Goal: Information Seeking & Learning: Check status

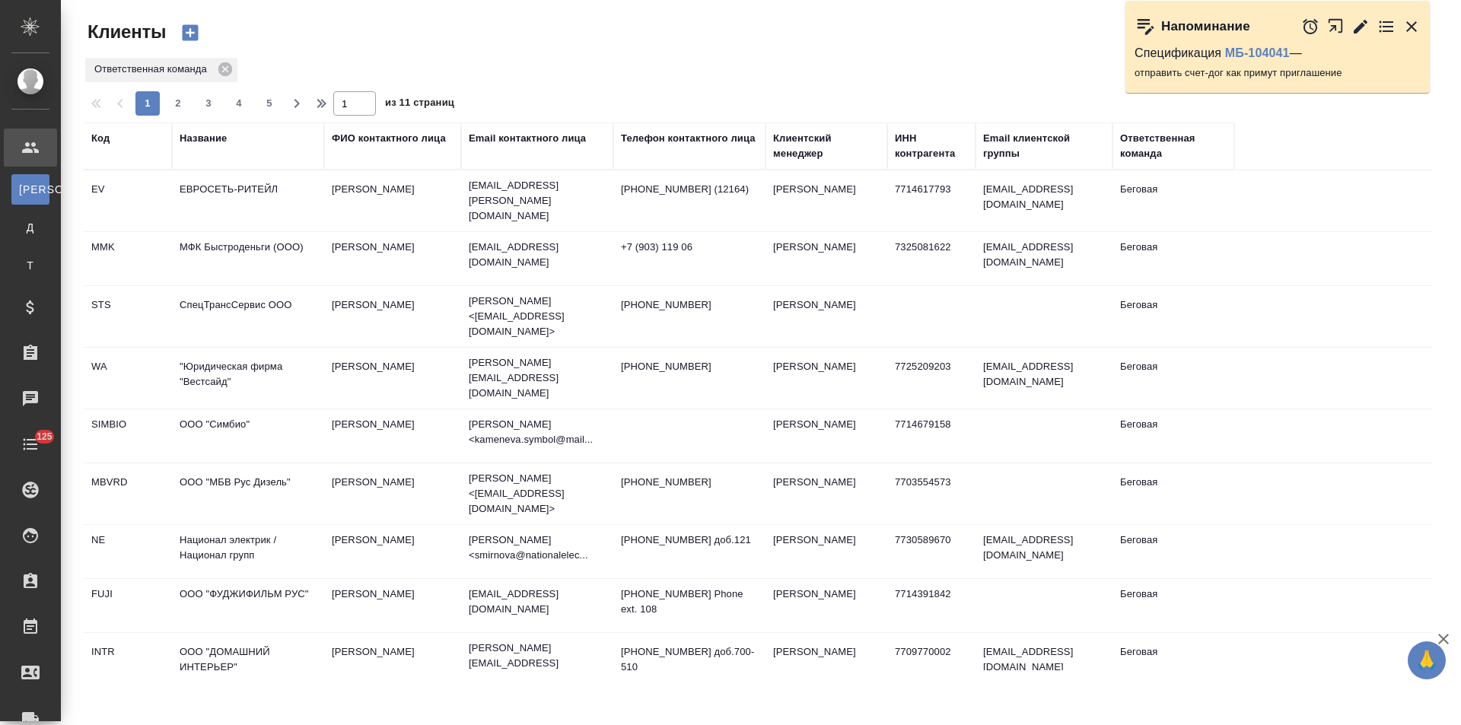
select select "RU"
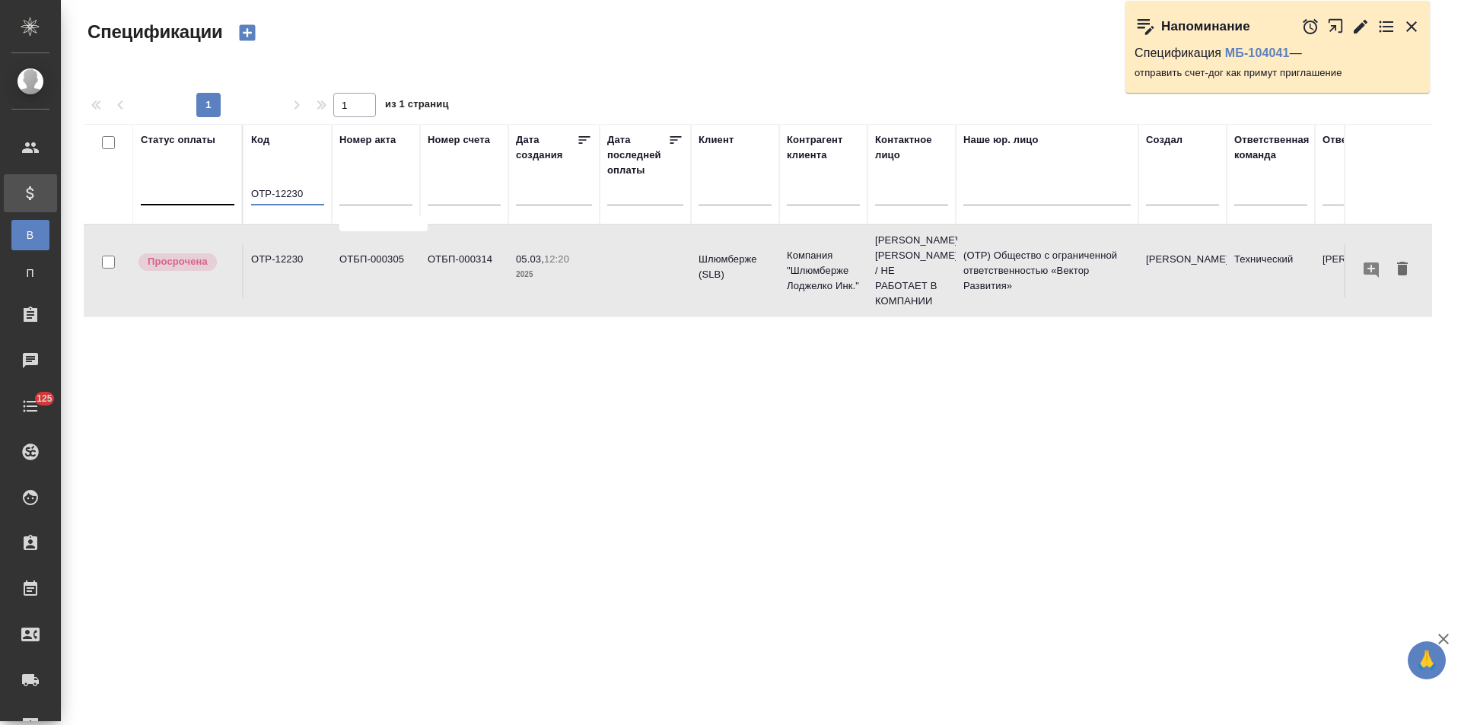
drag, startPoint x: 301, startPoint y: 190, endPoint x: 223, endPoint y: 201, distance: 78.4
click at [223, 201] on tr "Статус оплаты Код OTP-12230 Номер акта Номер счета Дата создания Дата последней…" at bounding box center [1072, 174] width 1976 height 100
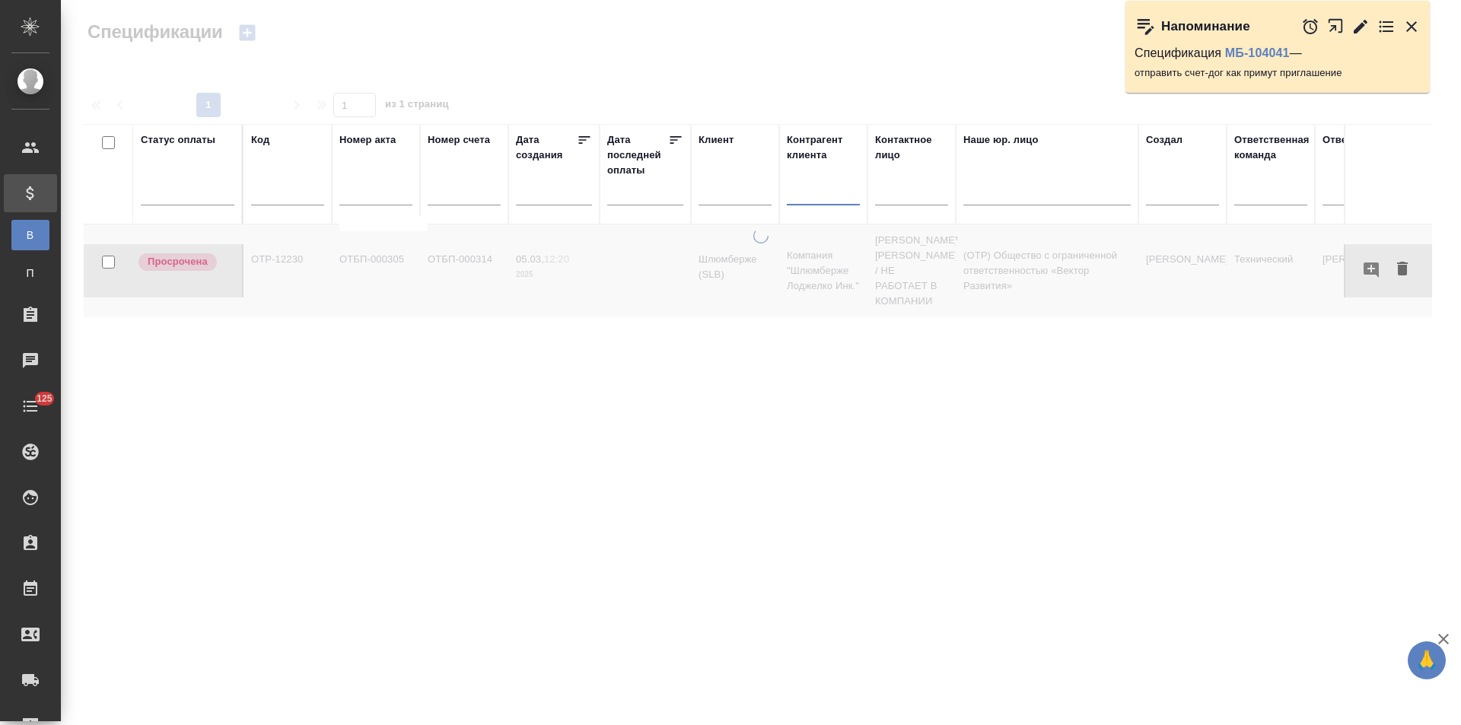
click at [846, 195] on input "text" at bounding box center [823, 195] width 73 height 19
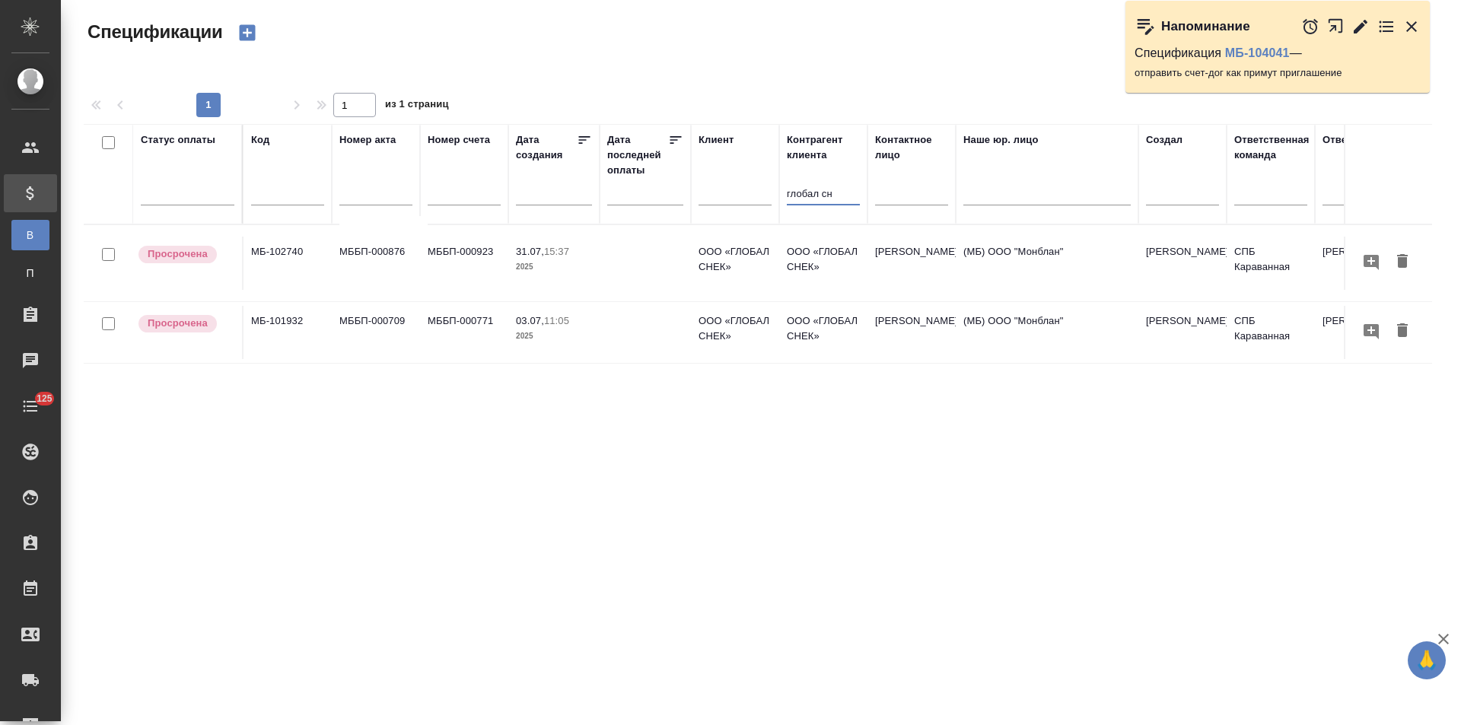
type input "глобал сн"
click at [469, 270] on td "МББП-000923" at bounding box center [464, 263] width 88 height 53
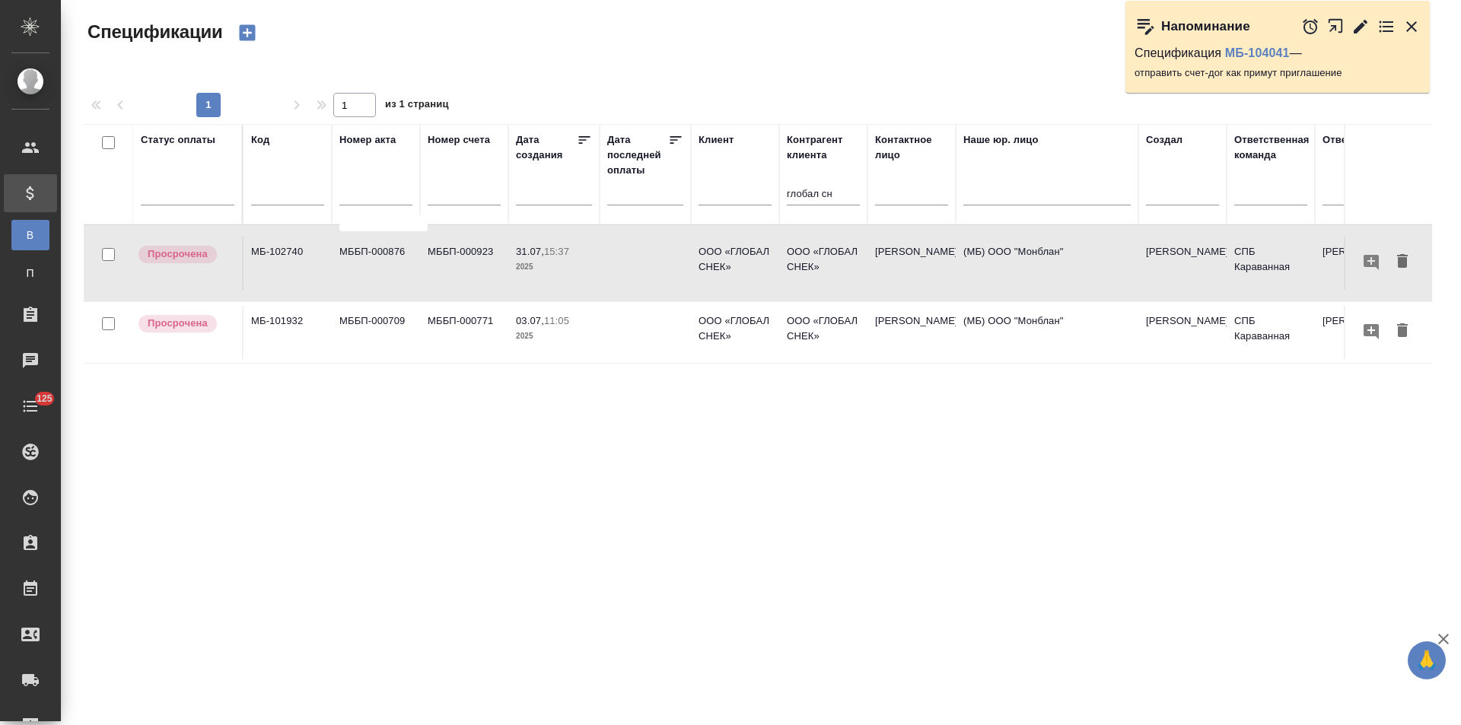
click at [642, 327] on td at bounding box center [645, 332] width 91 height 53
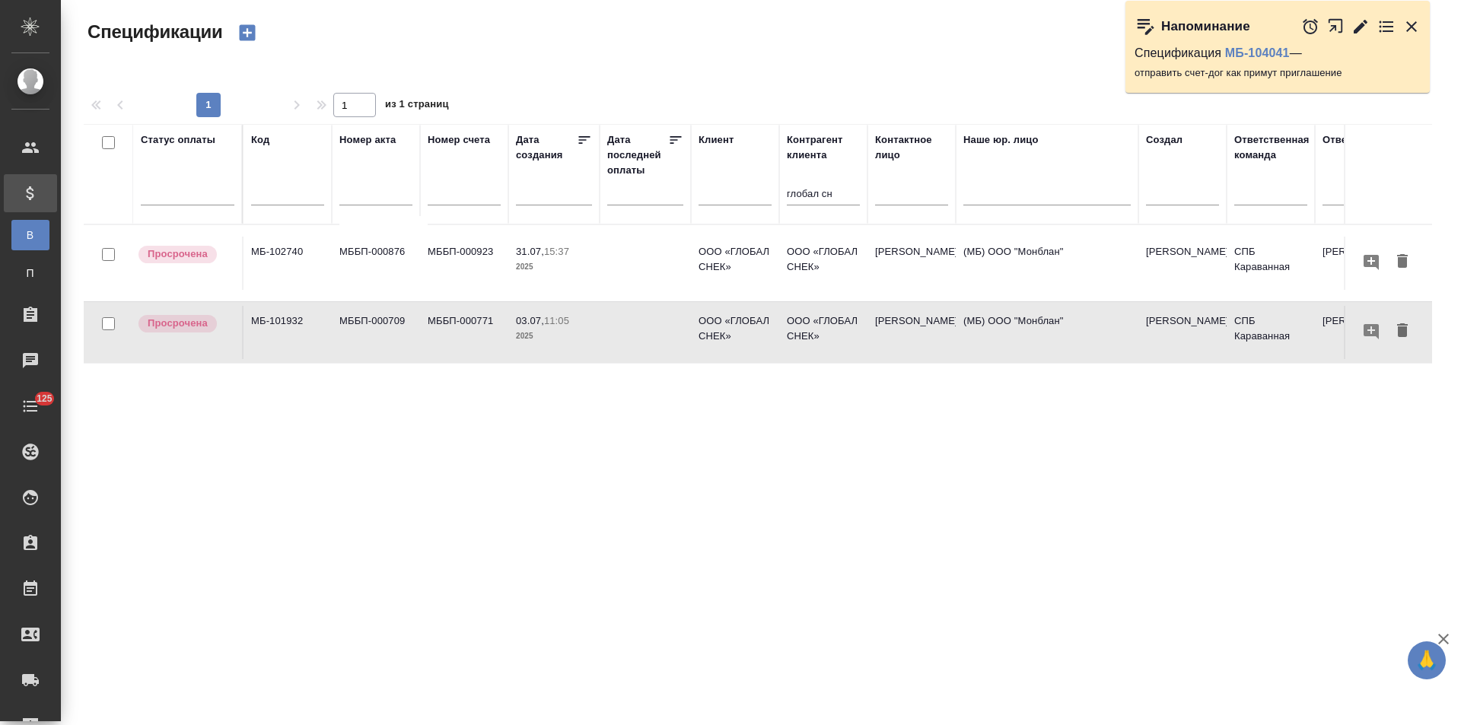
click at [642, 327] on td at bounding box center [645, 332] width 91 height 53
click at [1277, 51] on link "МБ-104041" at bounding box center [1258, 52] width 65 height 13
click at [537, 274] on p "2025" at bounding box center [554, 267] width 76 height 15
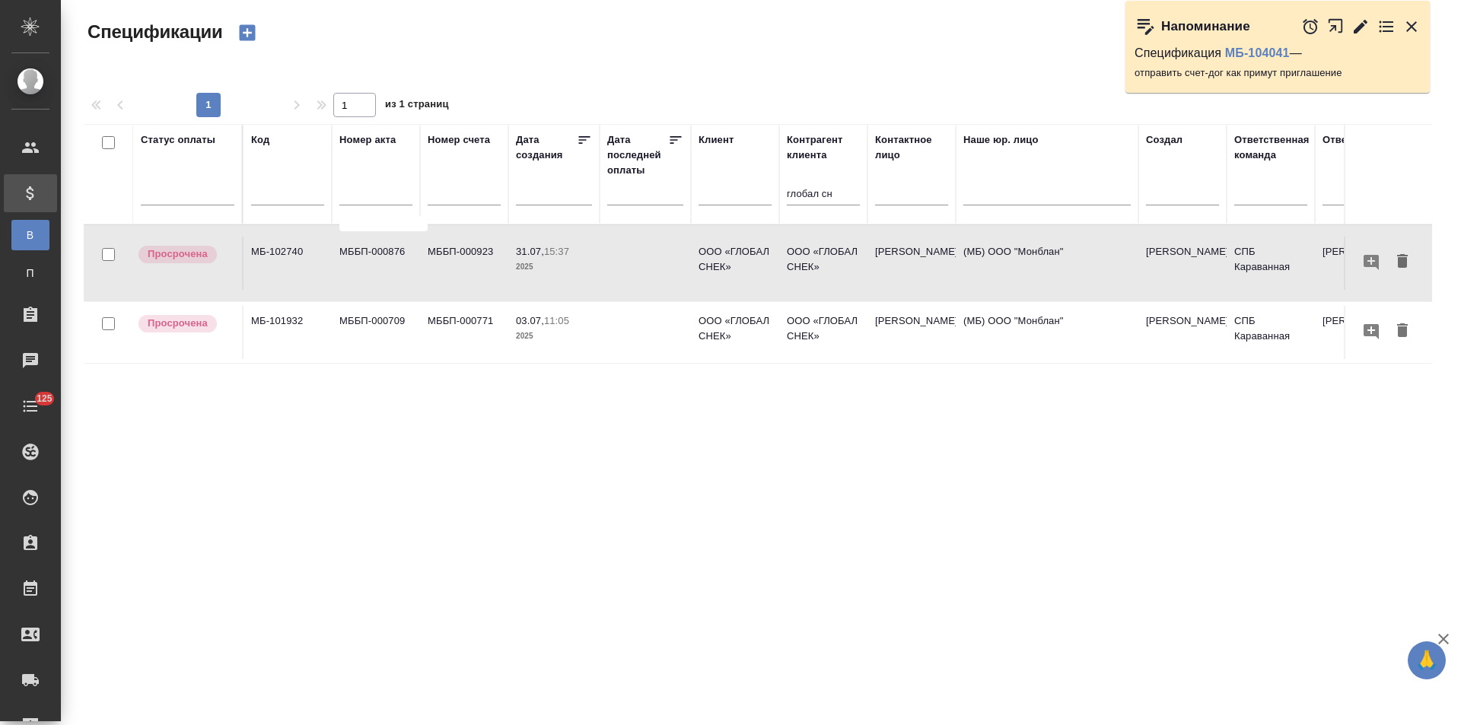
click at [537, 274] on p "2025" at bounding box center [554, 267] width 76 height 15
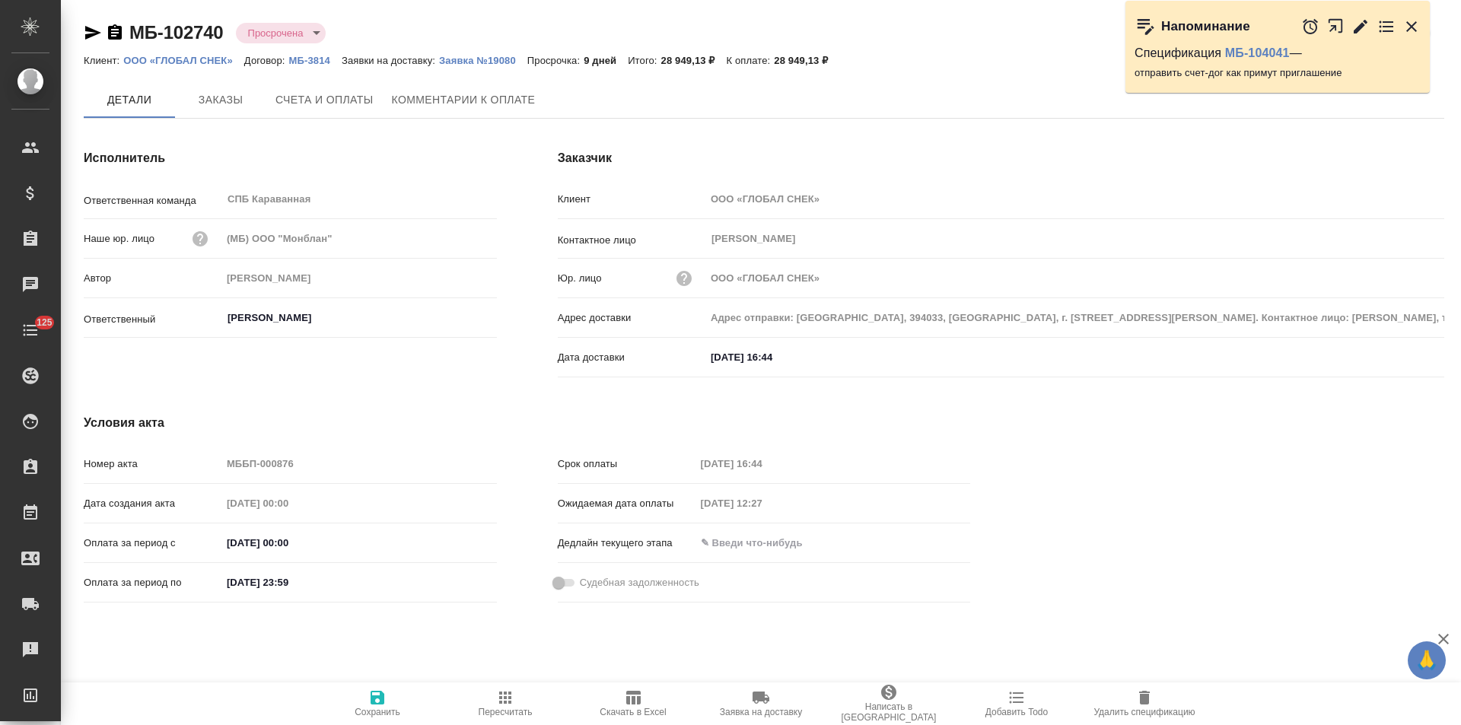
type input "Иванова Арина"
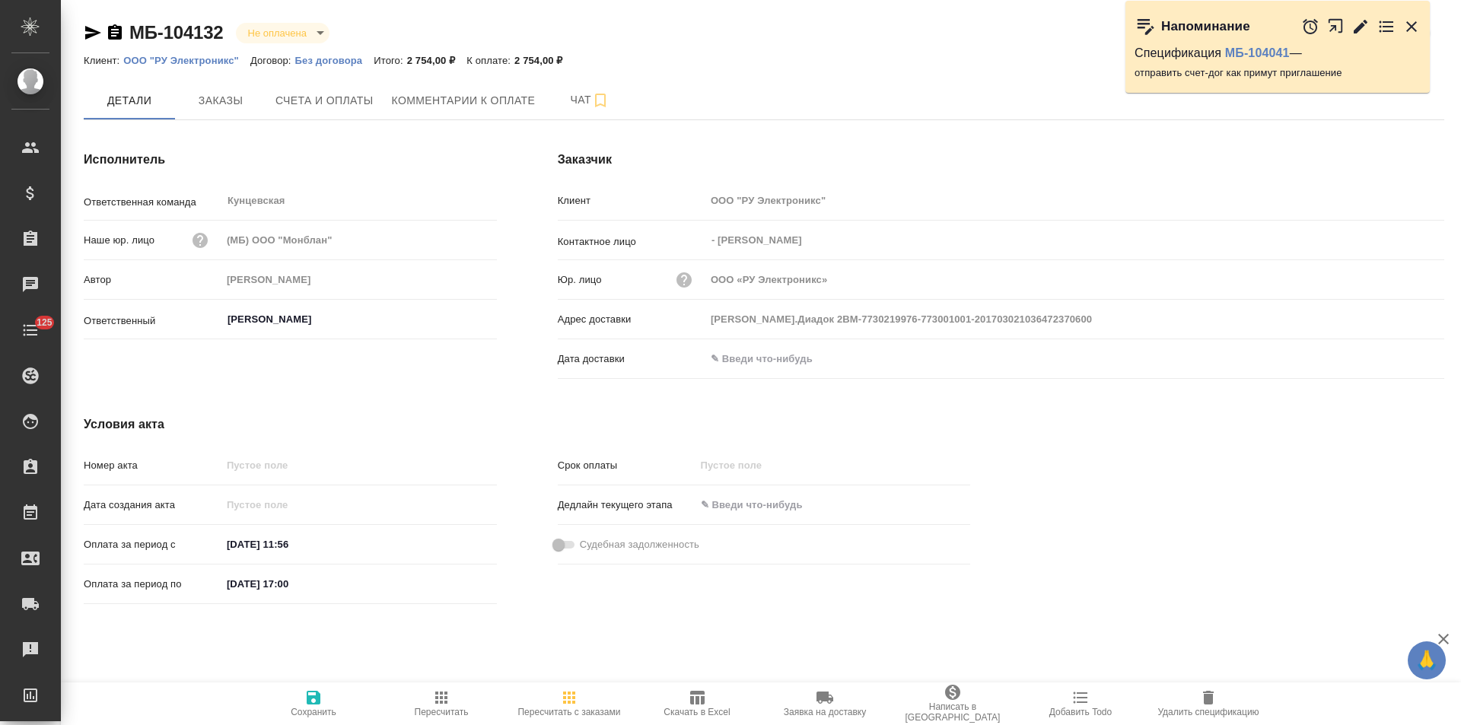
click at [336, 59] on p "Без договора" at bounding box center [334, 60] width 79 height 11
click at [116, 33] on icon "button" at bounding box center [115, 33] width 18 height 18
click at [344, 112] on button "Счета и оплаты" at bounding box center [324, 100] width 116 height 38
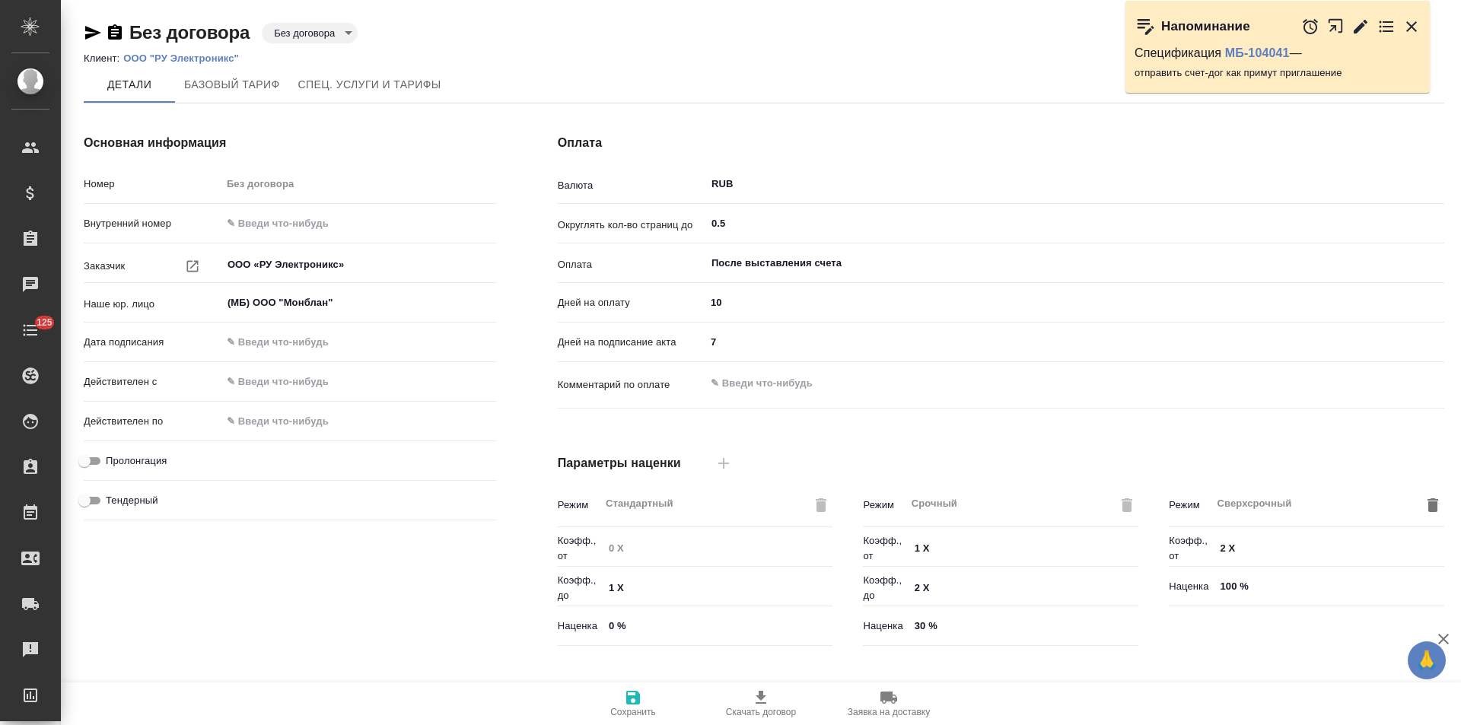
scroll to position [310, 0]
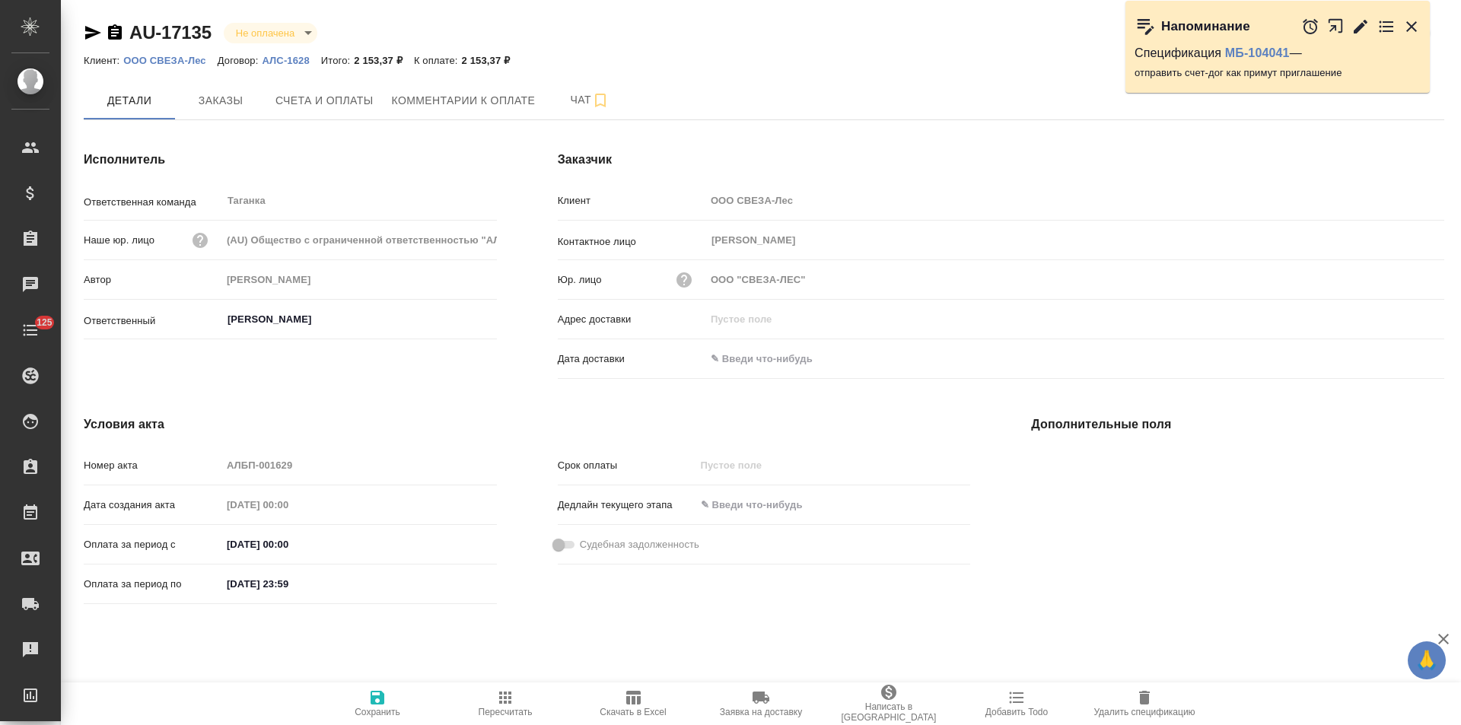
click at [113, 33] on icon "button" at bounding box center [115, 33] width 18 height 18
click at [770, 354] on input "text" at bounding box center [772, 359] width 133 height 22
click at [1398, 358] on icon "button" at bounding box center [1400, 358] width 18 height 18
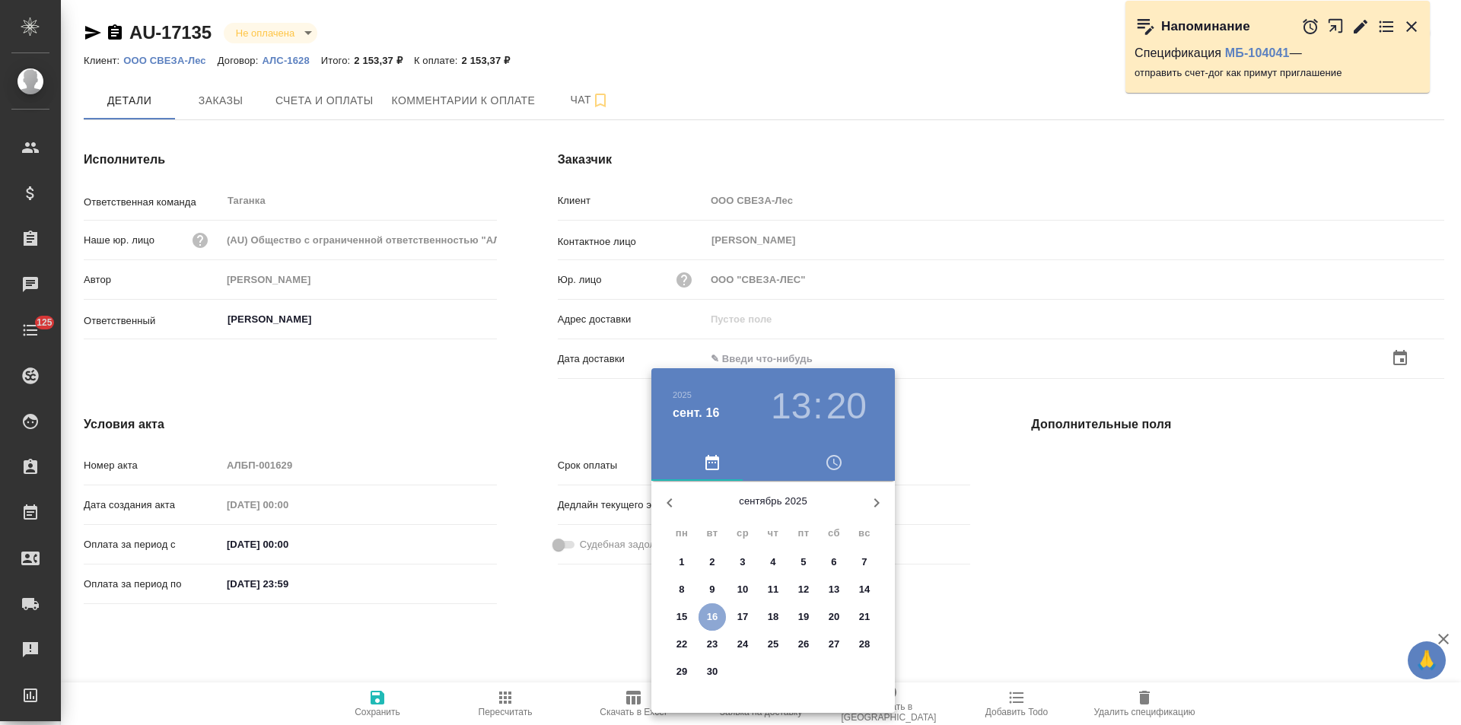
click at [714, 620] on p "16" at bounding box center [712, 617] width 11 height 15
type input "16.09.2025 13:20"
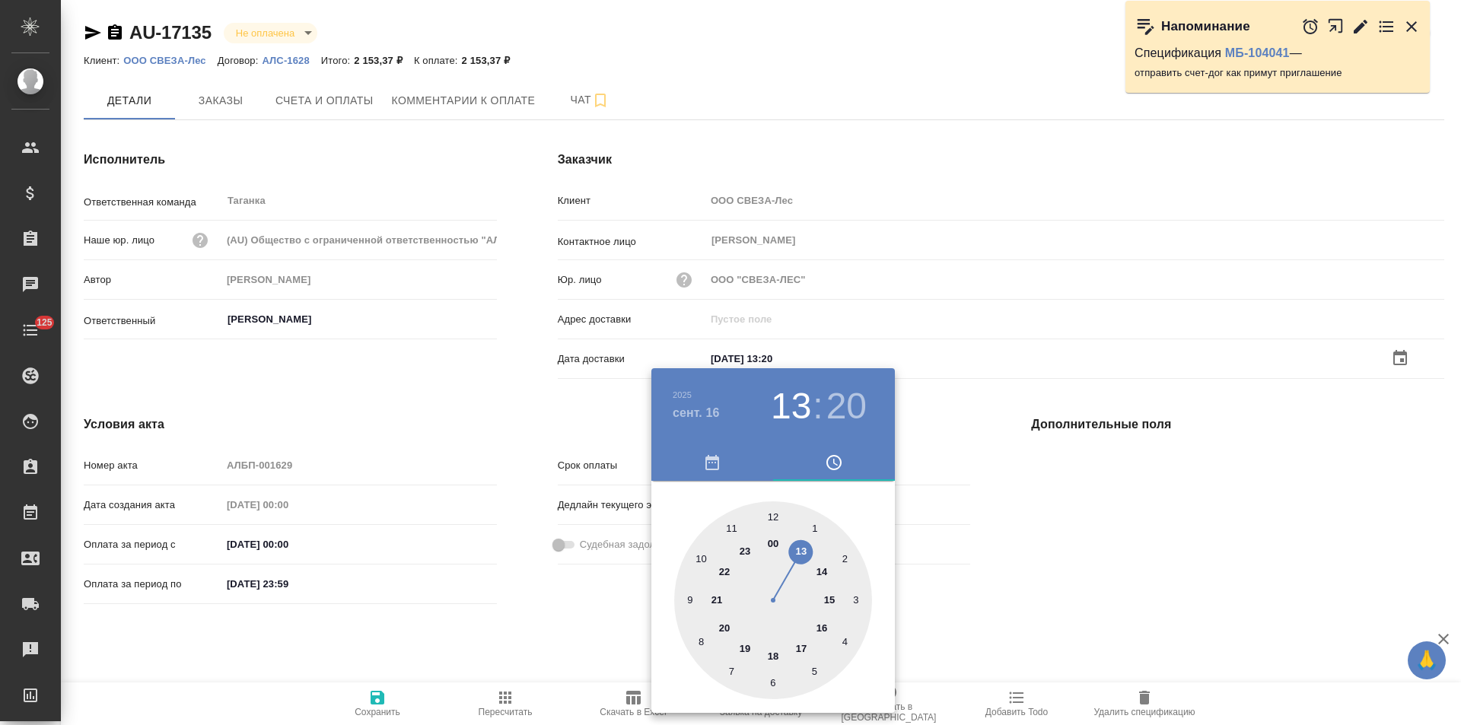
click at [531, 622] on div at bounding box center [730, 362] width 1461 height 725
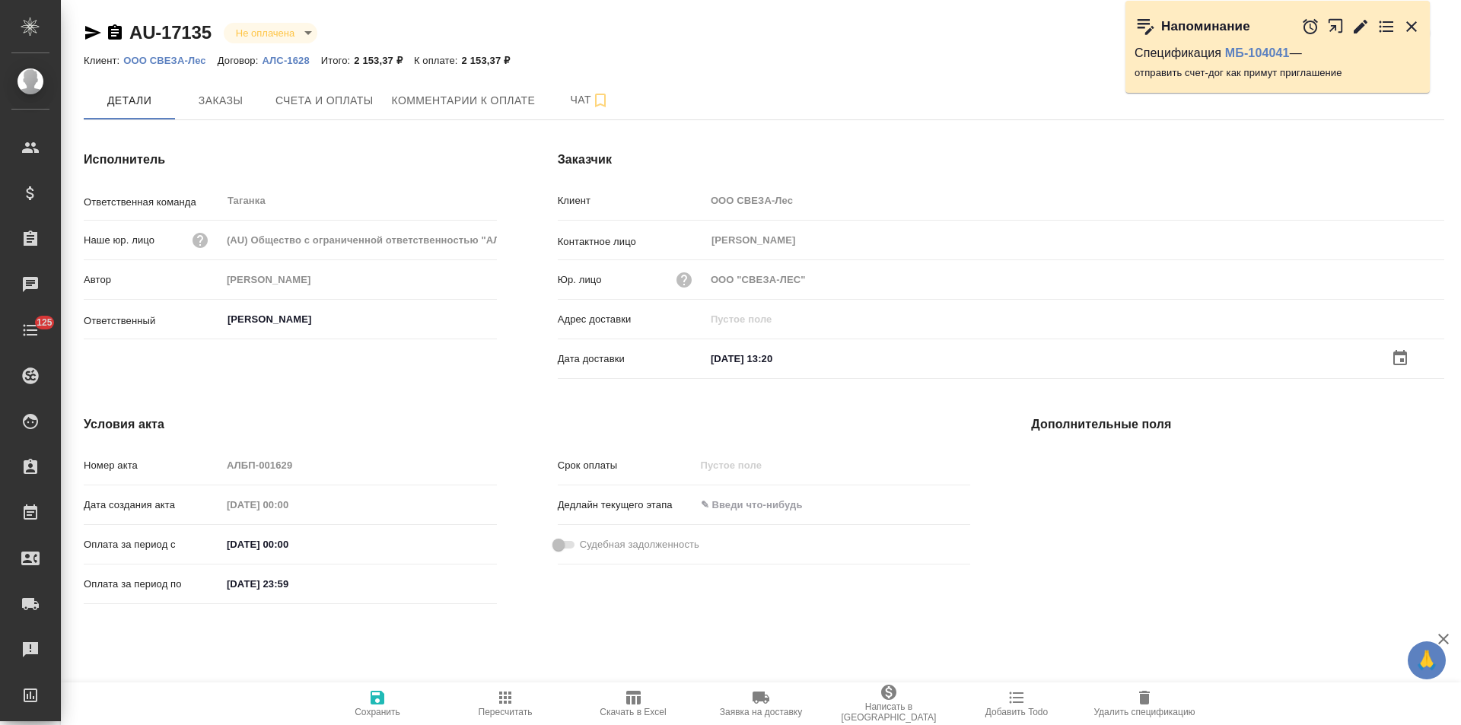
click at [381, 696] on icon "button" at bounding box center [378, 698] width 14 height 14
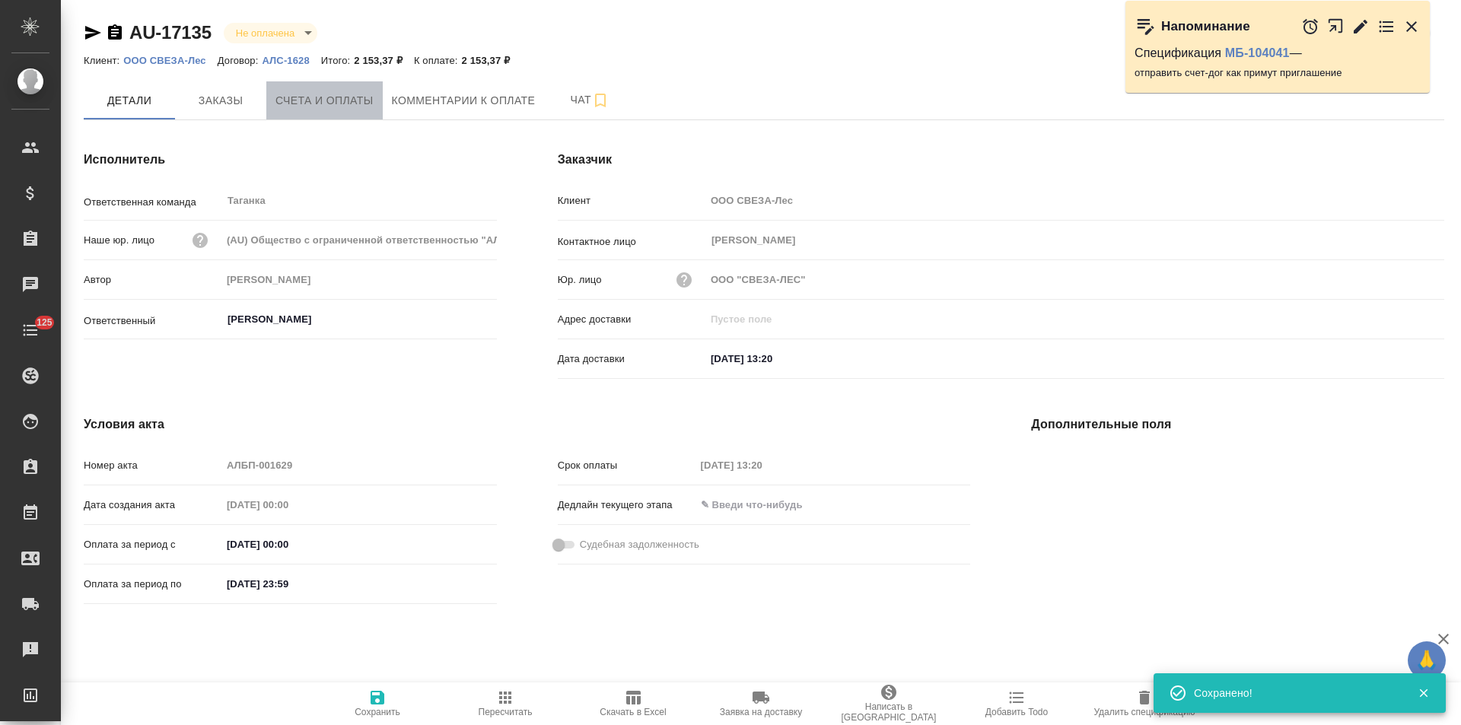
click at [305, 102] on span "Счета и оплаты" at bounding box center [325, 100] width 98 height 19
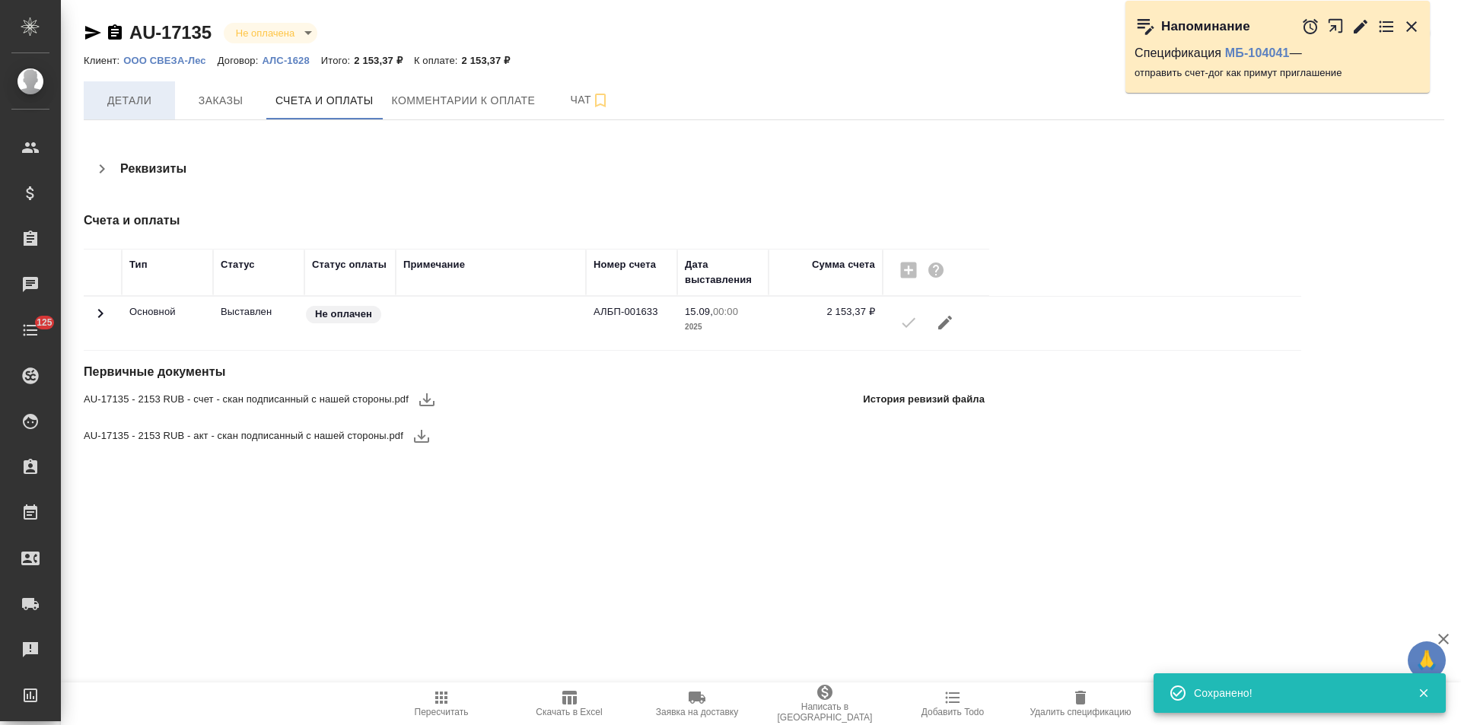
click at [140, 104] on span "Детали" at bounding box center [129, 100] width 73 height 19
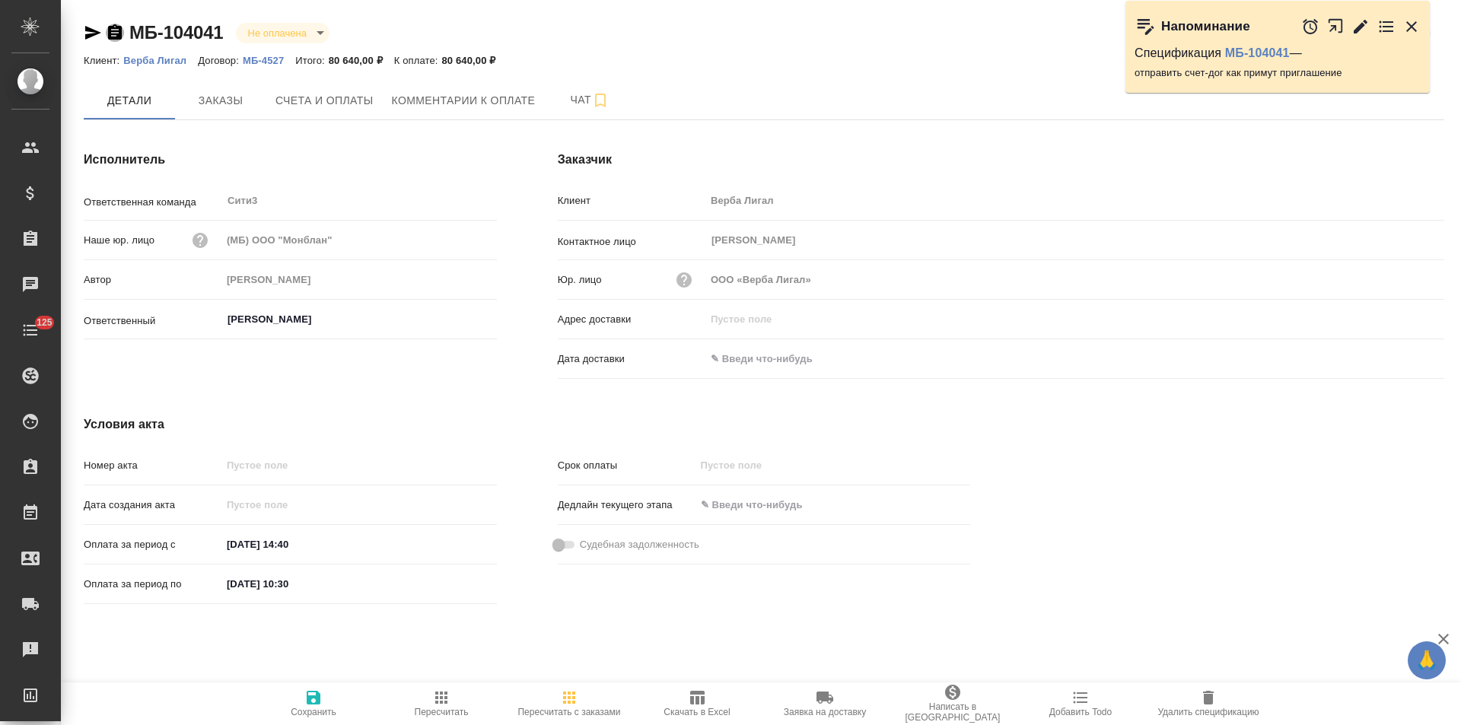
click at [117, 36] on icon "button" at bounding box center [115, 31] width 14 height 15
click at [1358, 29] on icon "button" at bounding box center [1361, 26] width 14 height 14
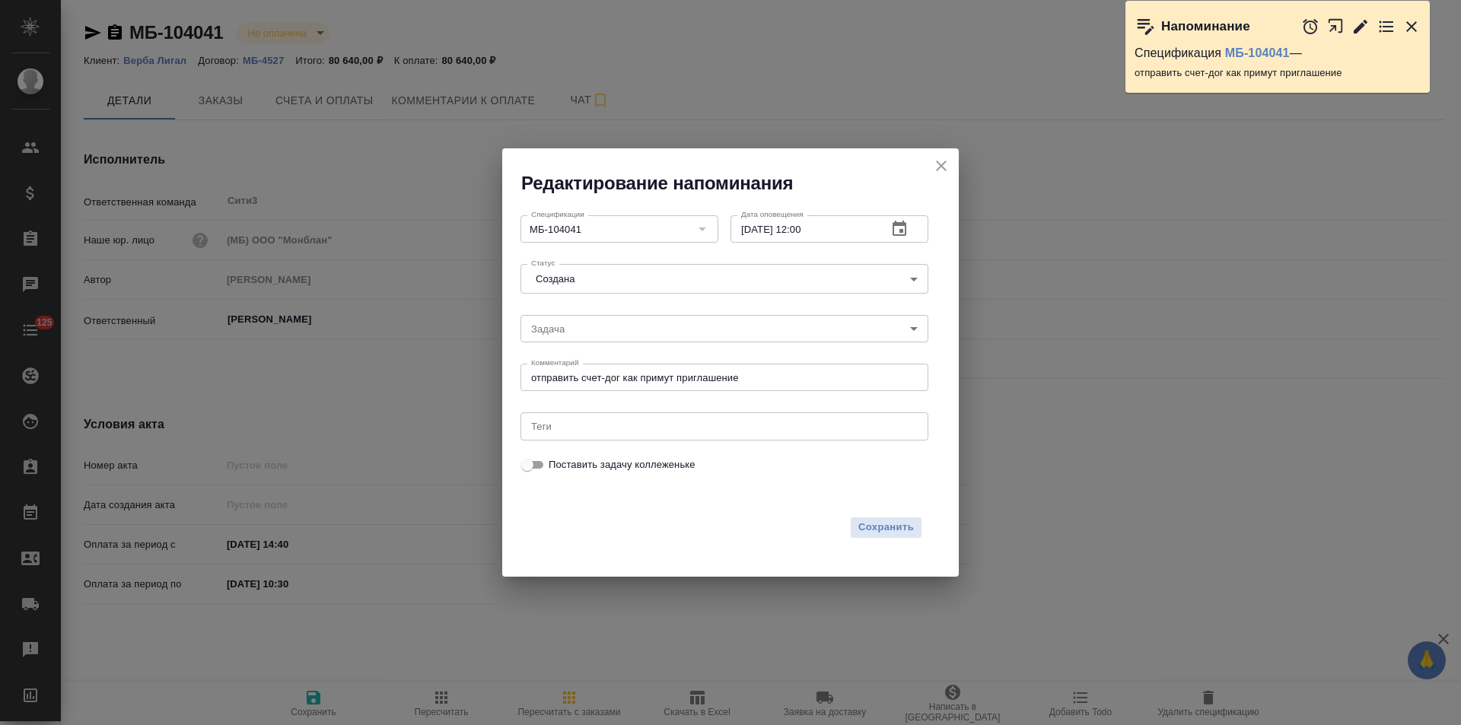
click at [753, 231] on input "16.09.2025 12:00" at bounding box center [803, 228] width 145 height 27
type input "17.09.2025 12:00"
click at [879, 524] on span "Сохранить" at bounding box center [887, 528] width 56 height 18
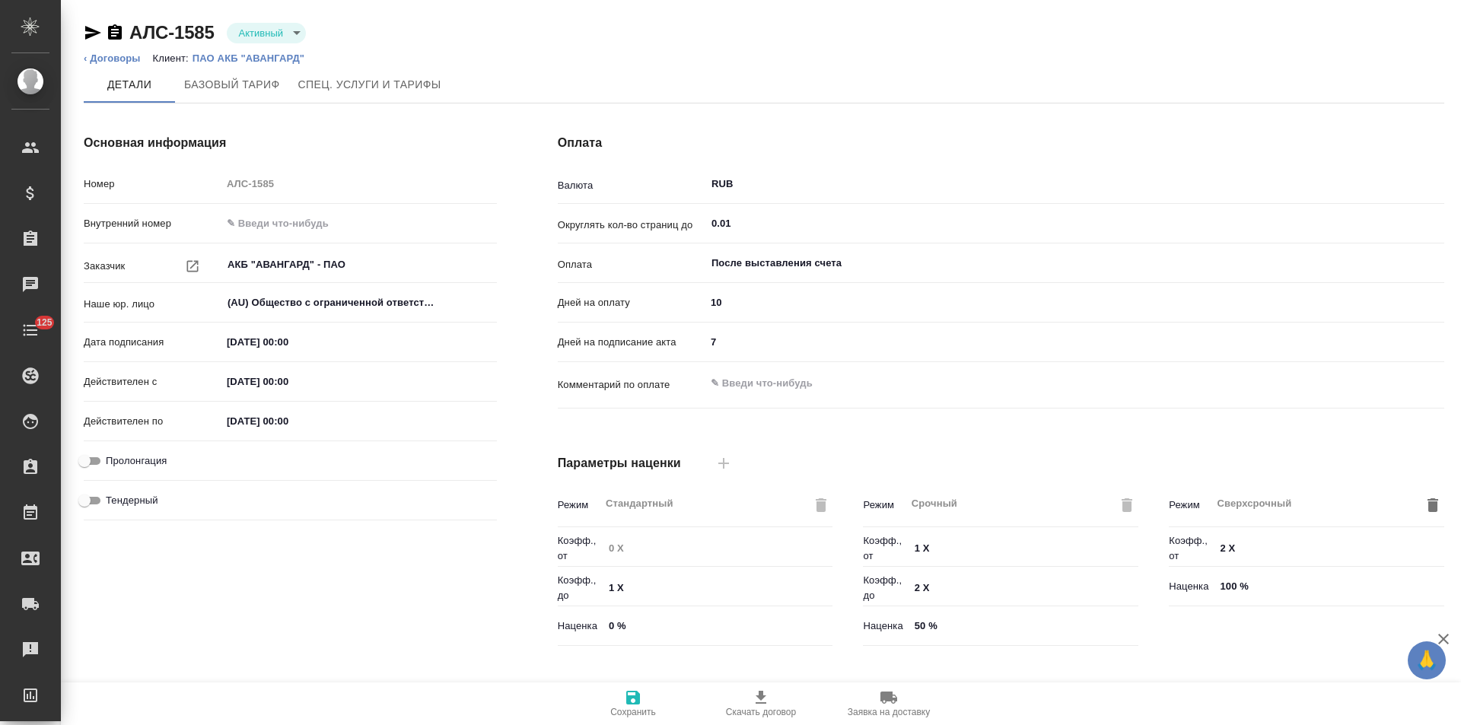
type input "1062 awatera"
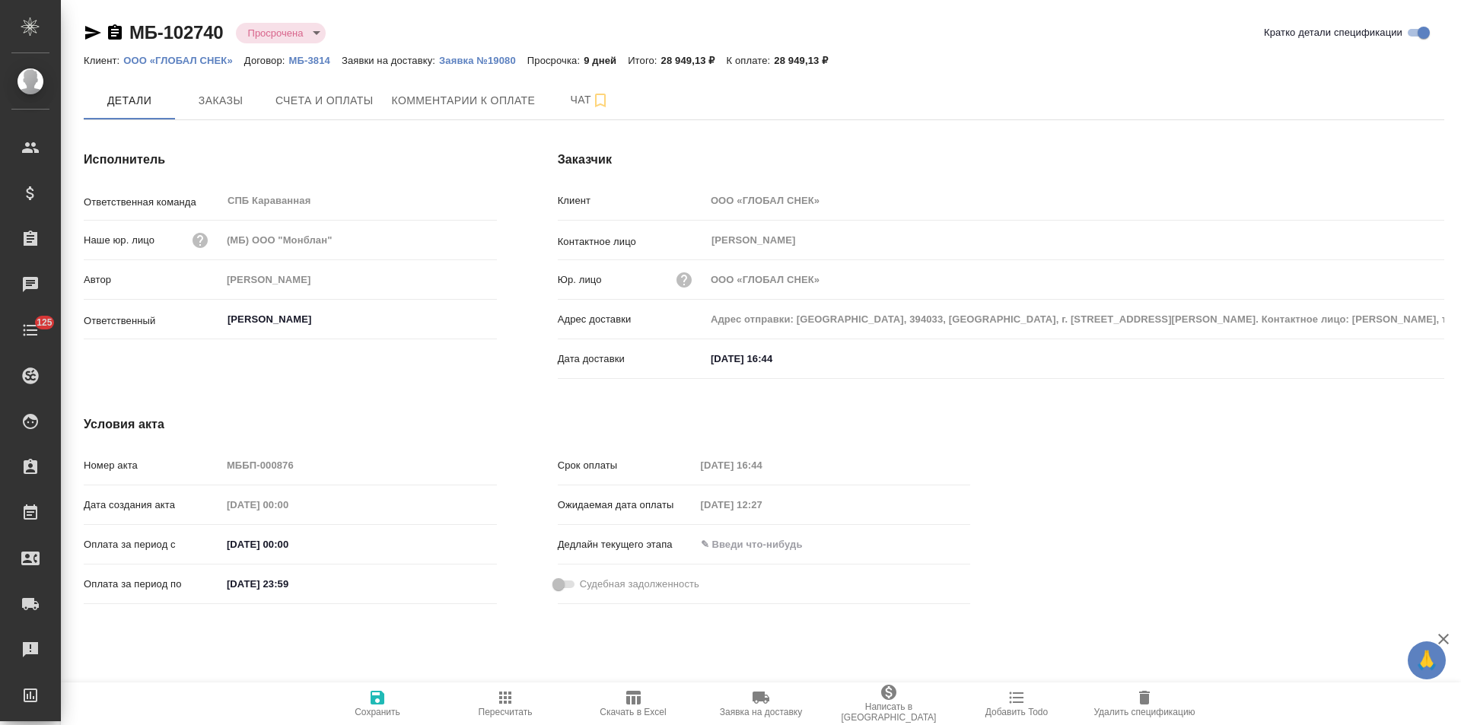
click at [304, 61] on p "МБ-3814" at bounding box center [315, 60] width 53 height 11
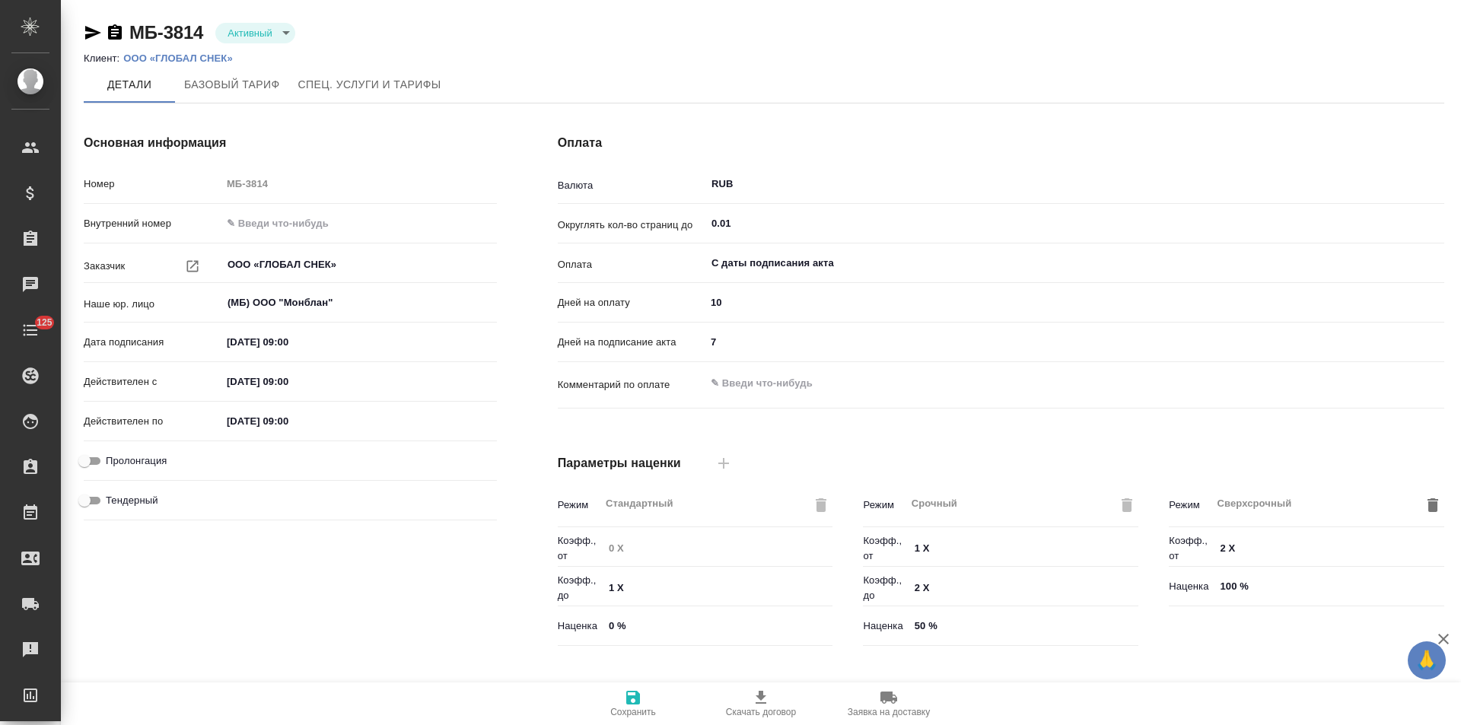
type input "Новый, 2022 (руб.)"
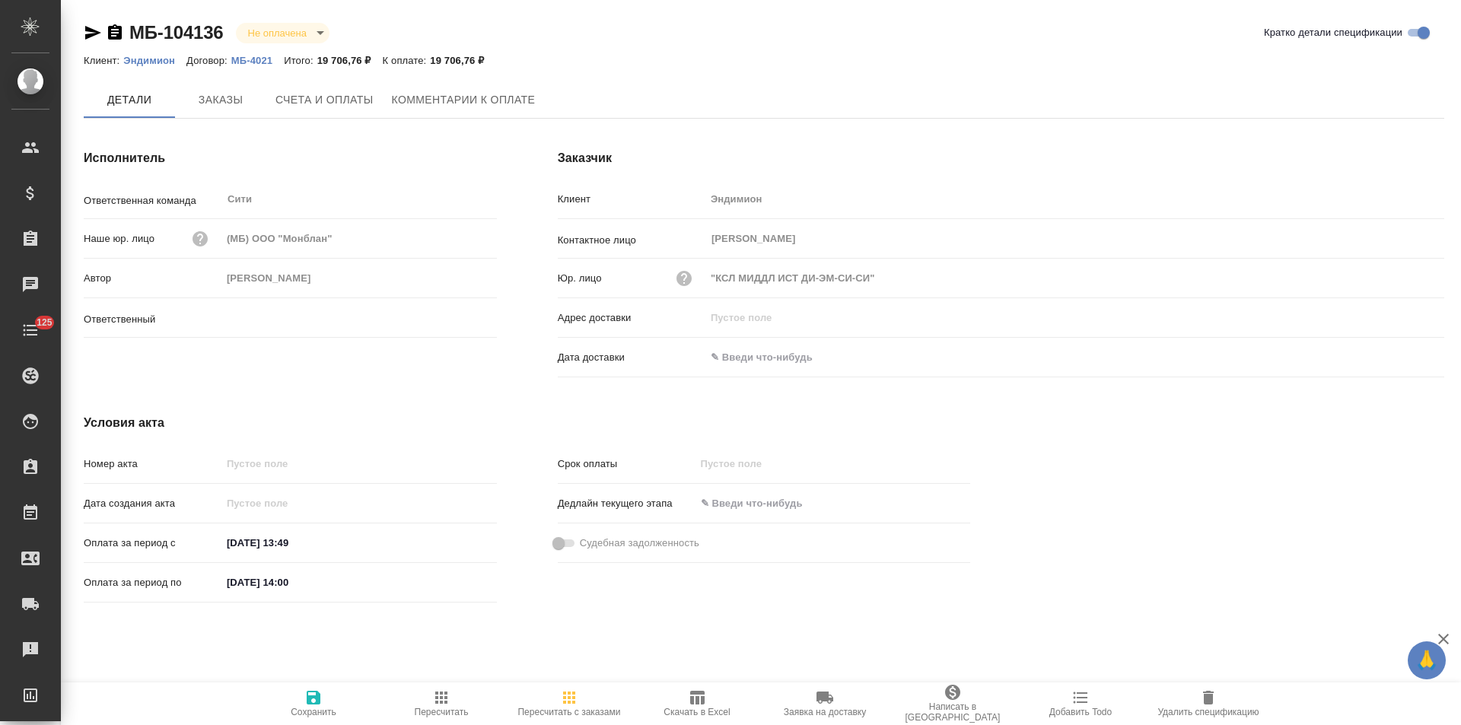
type input "[PERSON_NAME]"
click at [263, 62] on p "МБ-4021" at bounding box center [257, 60] width 53 height 11
click at [114, 33] on icon "button" at bounding box center [115, 31] width 14 height 15
click at [332, 108] on span "Счета и оплаты" at bounding box center [325, 100] width 98 height 19
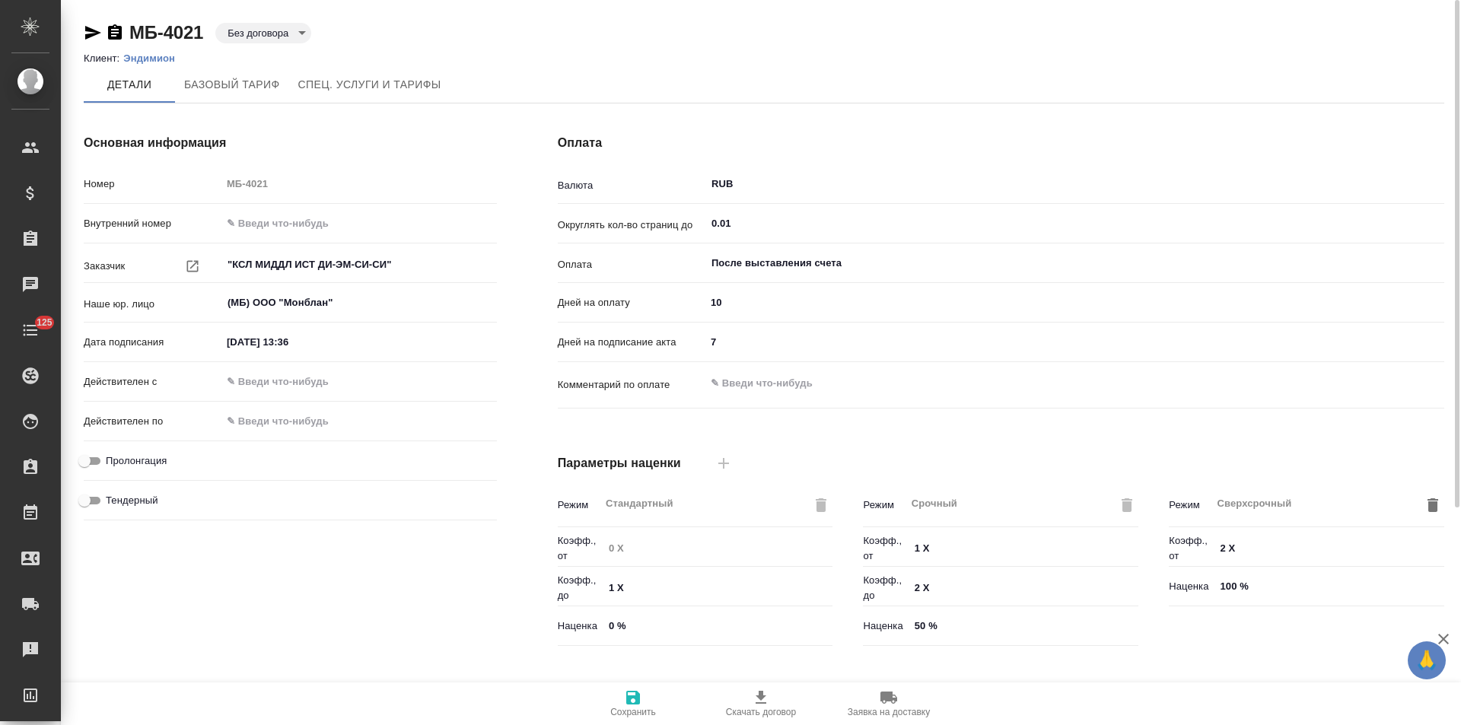
scroll to position [304, 0]
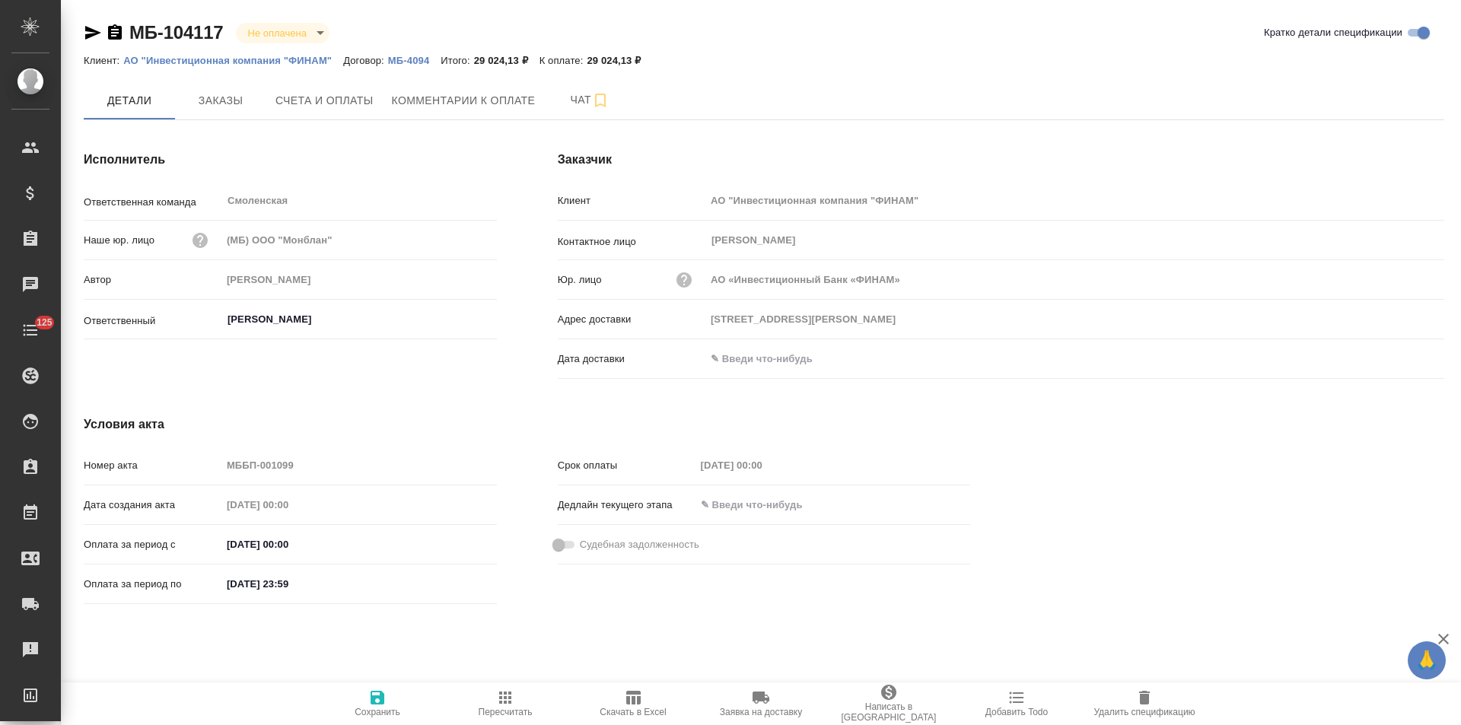
drag, startPoint x: 116, startPoint y: 31, endPoint x: 141, endPoint y: 39, distance: 25.5
click at [116, 31] on icon "button" at bounding box center [115, 31] width 14 height 15
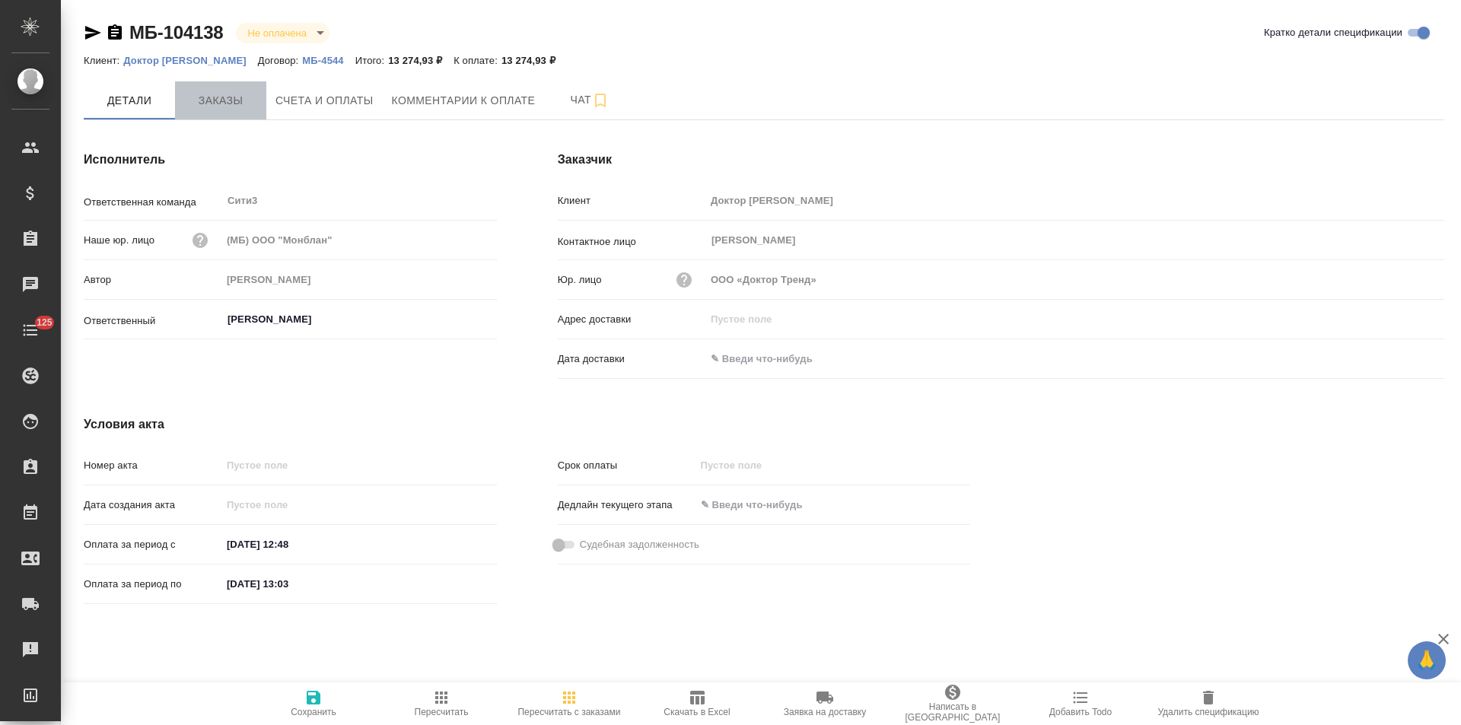
click at [221, 110] on button "Заказы" at bounding box center [220, 100] width 91 height 38
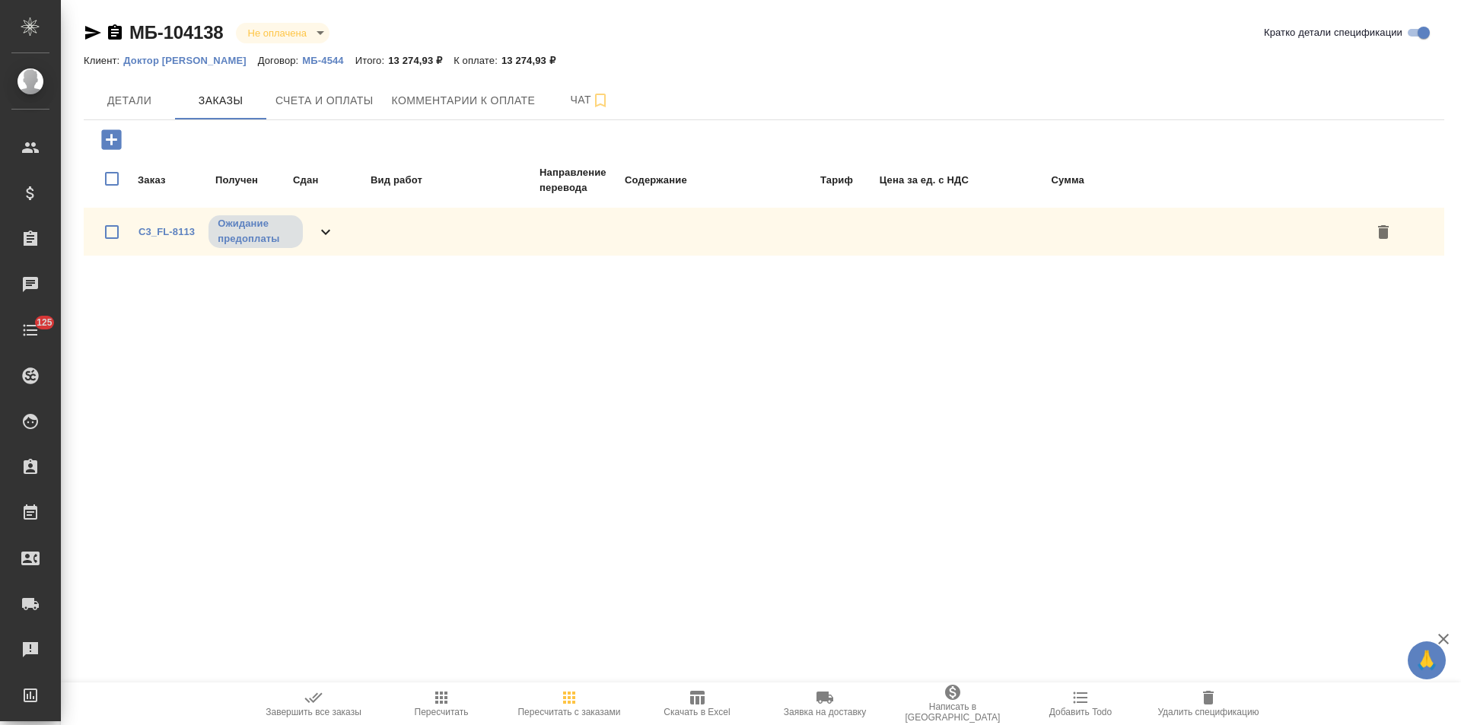
click at [325, 233] on icon at bounding box center [325, 231] width 9 height 5
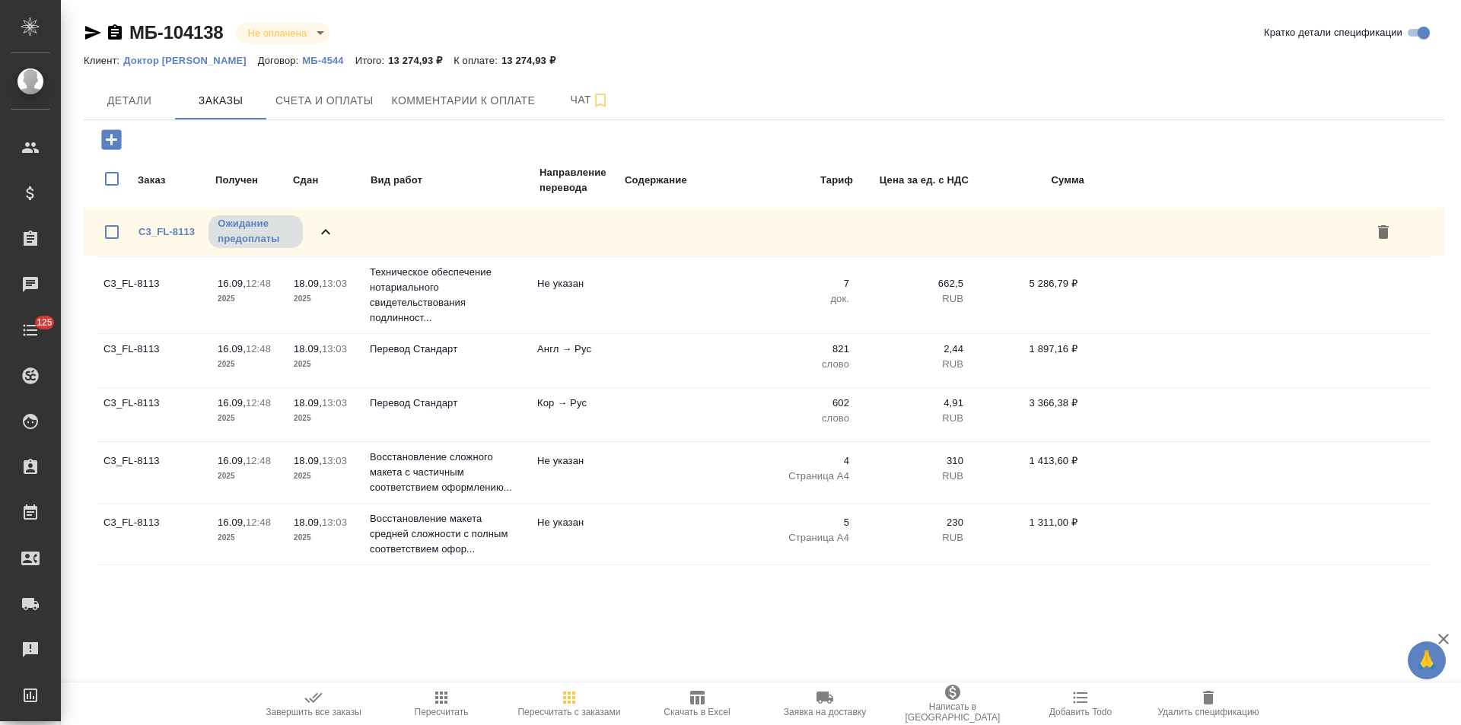
click at [302, 59] on p "МБ-4544" at bounding box center [328, 60] width 53 height 11
click at [144, 100] on span "Детали" at bounding box center [129, 100] width 73 height 19
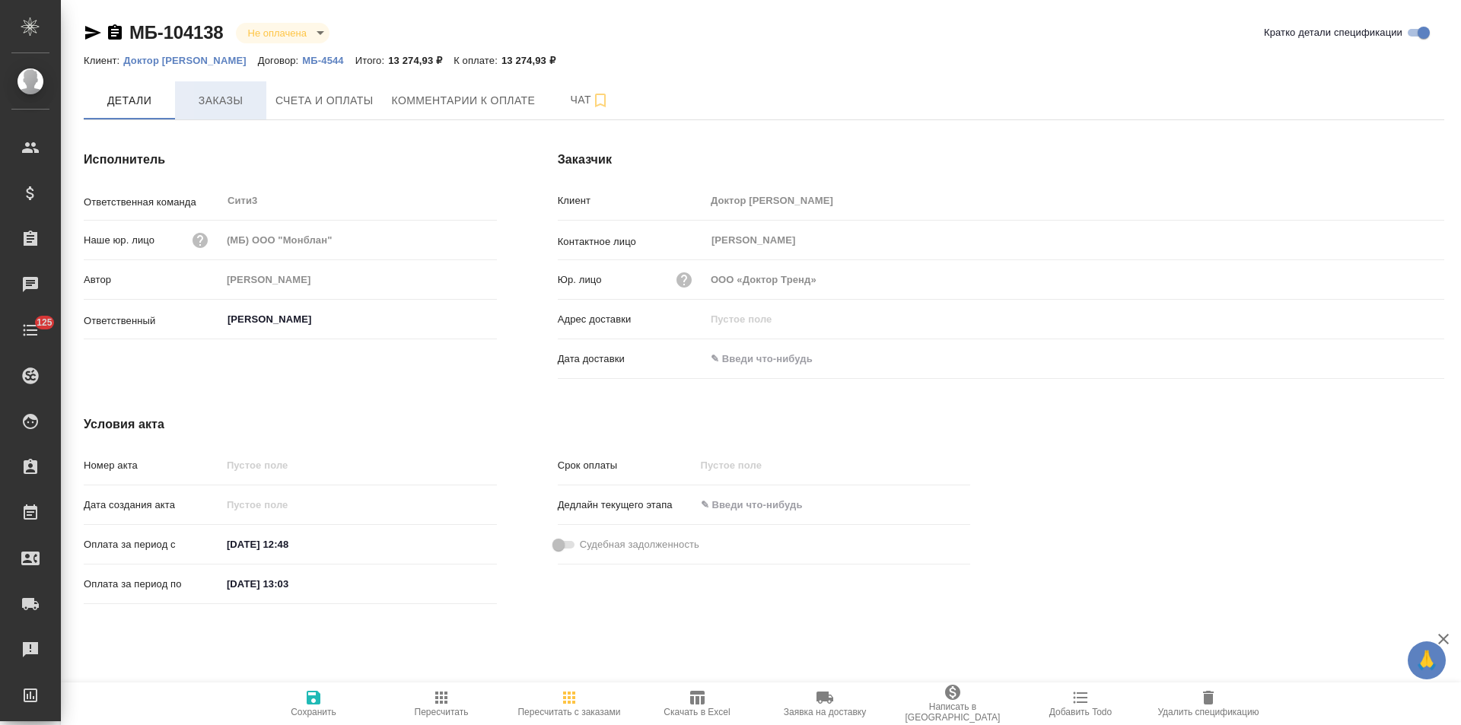
click at [234, 105] on span "Заказы" at bounding box center [220, 100] width 73 height 19
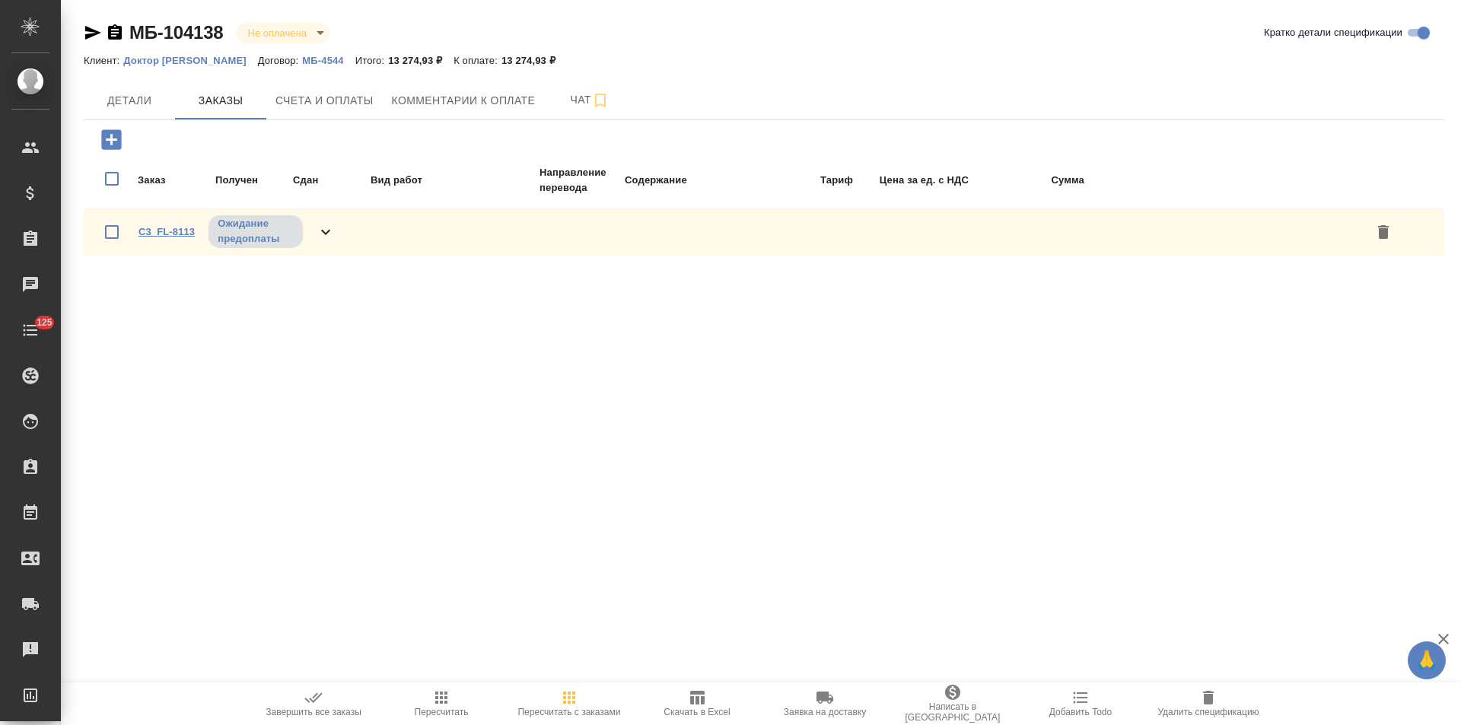
click at [189, 231] on link "C3_FL-8113" at bounding box center [167, 231] width 56 height 11
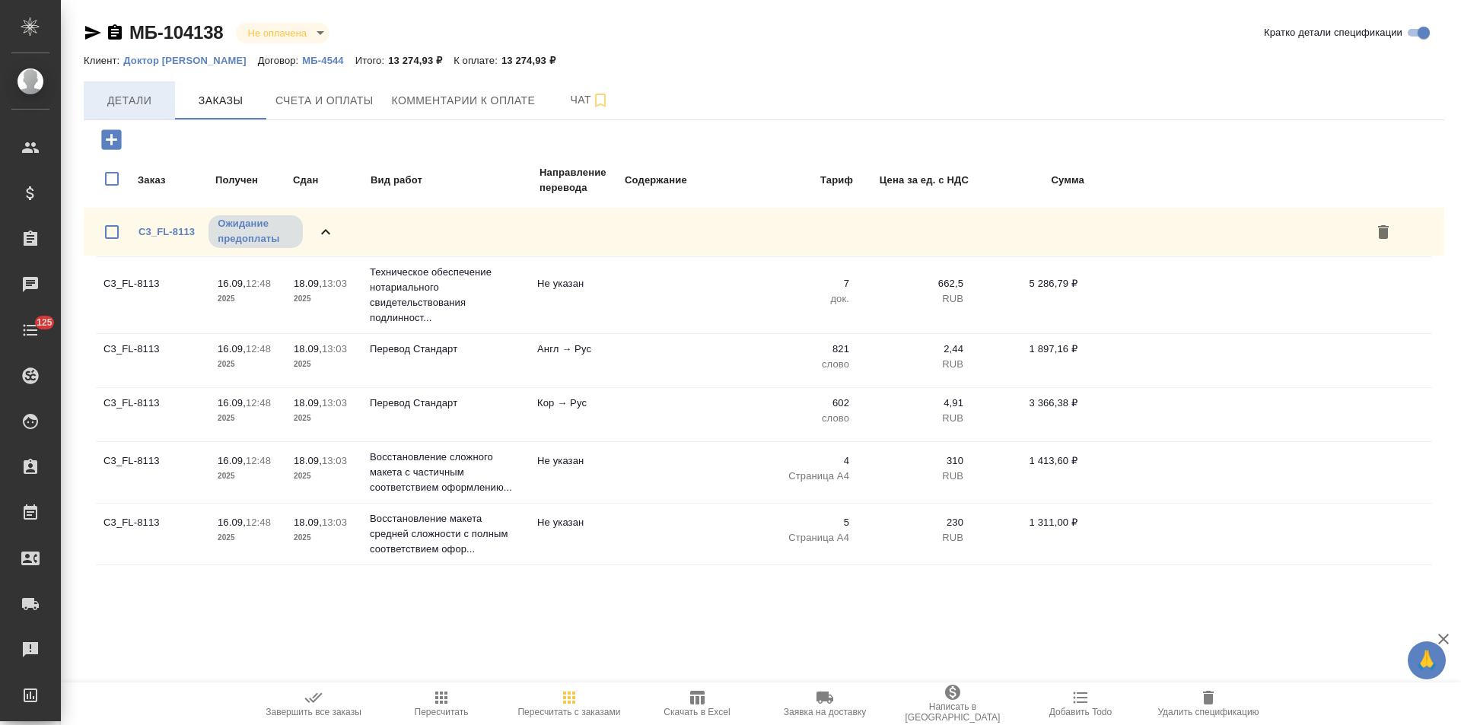
click at [130, 102] on span "Детали" at bounding box center [129, 100] width 73 height 19
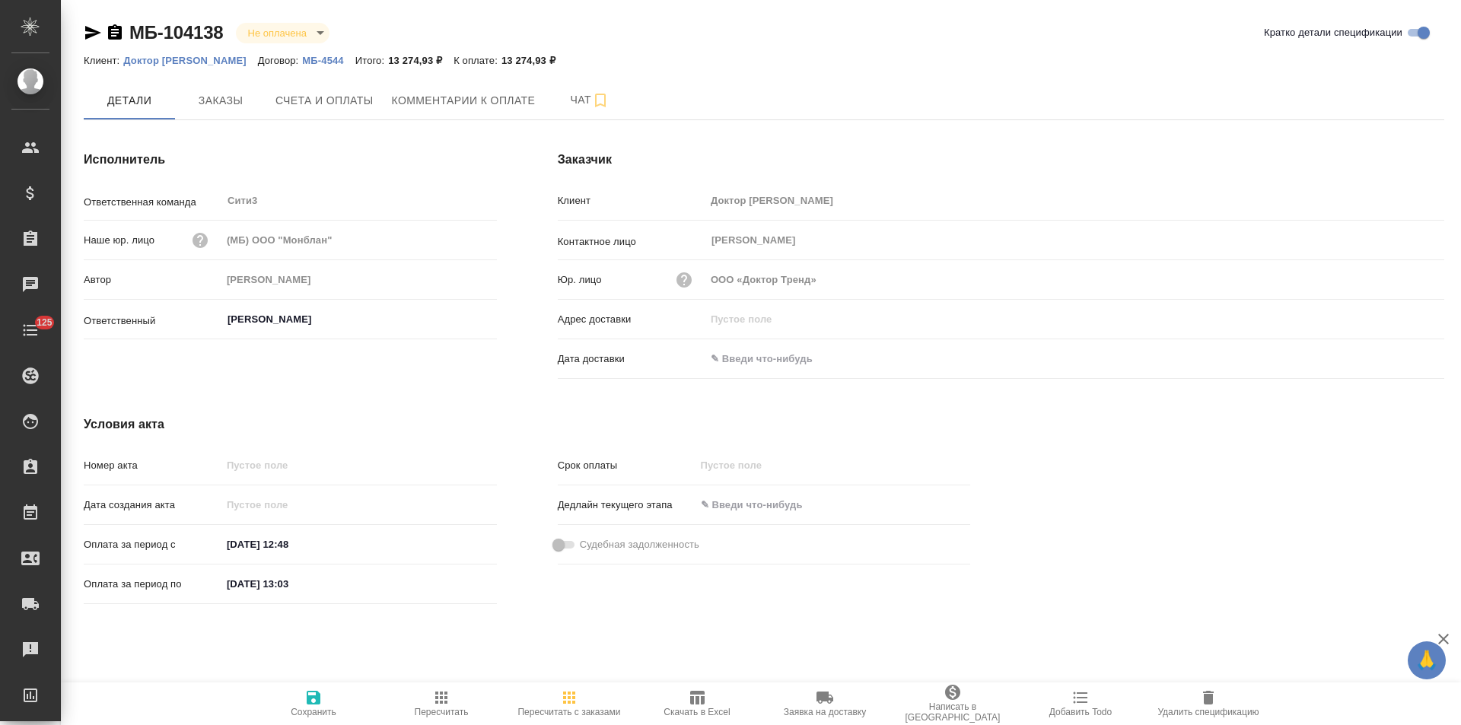
click at [233, 111] on button "Заказы" at bounding box center [220, 100] width 91 height 38
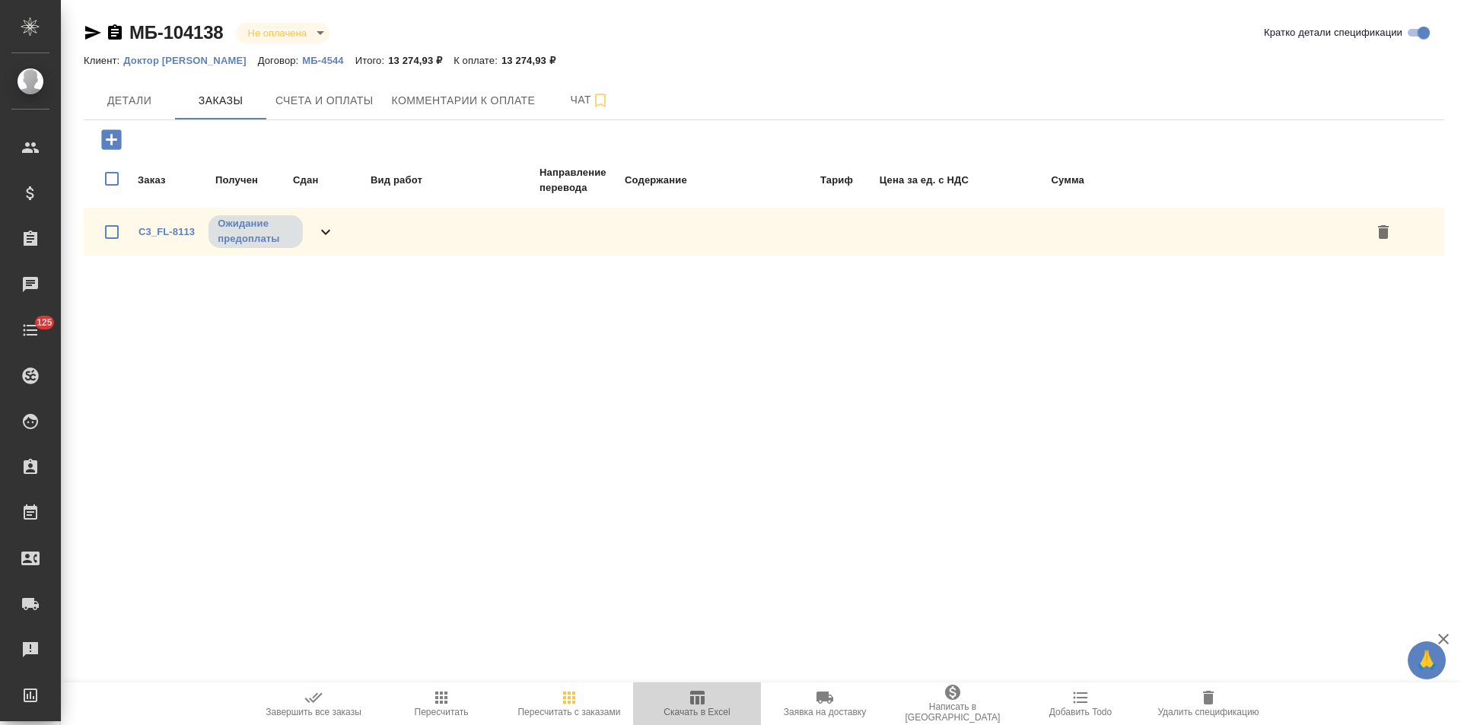
click at [701, 709] on span "Скачать в Excel" at bounding box center [697, 712] width 66 height 11
click at [116, 37] on icon "button" at bounding box center [115, 31] width 14 height 15
click at [321, 107] on span "Счета и оплаты" at bounding box center [325, 100] width 98 height 19
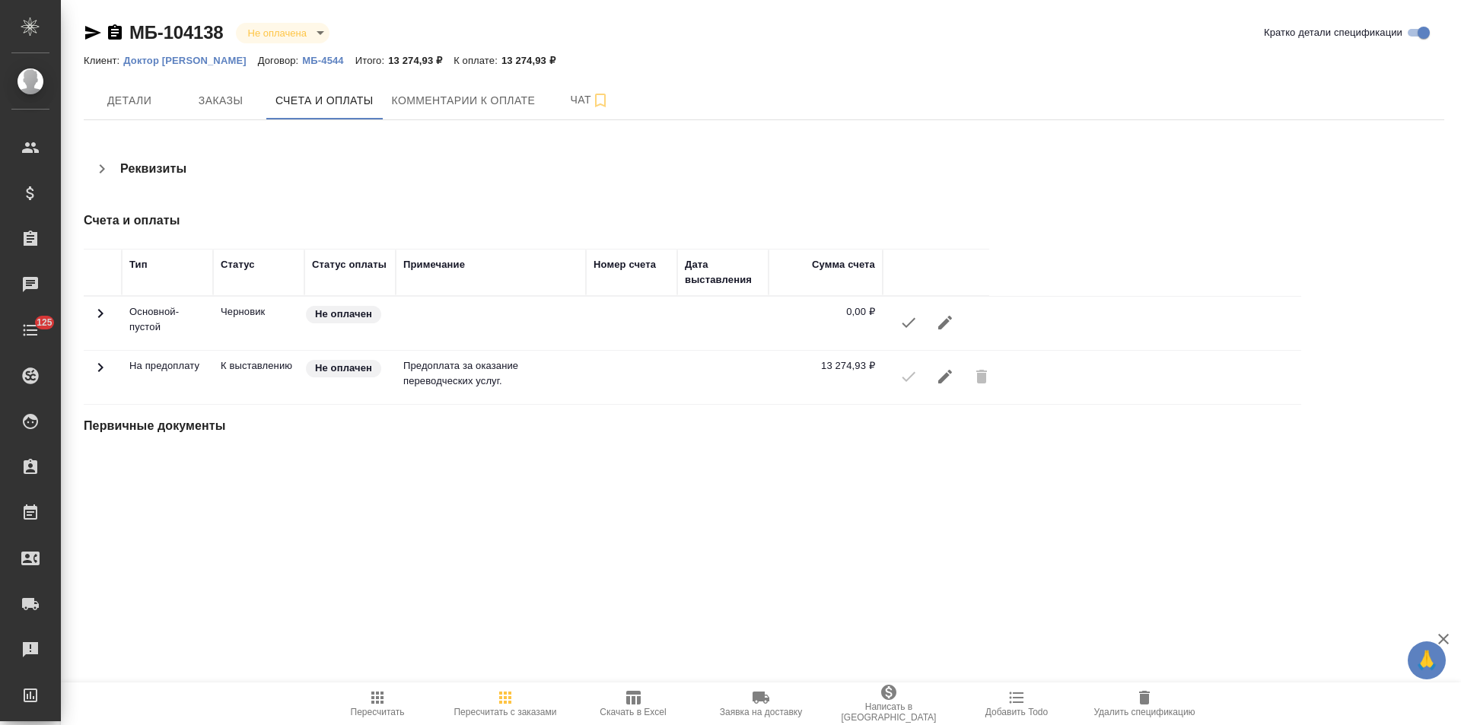
click at [104, 170] on icon "button" at bounding box center [102, 168] width 5 height 9
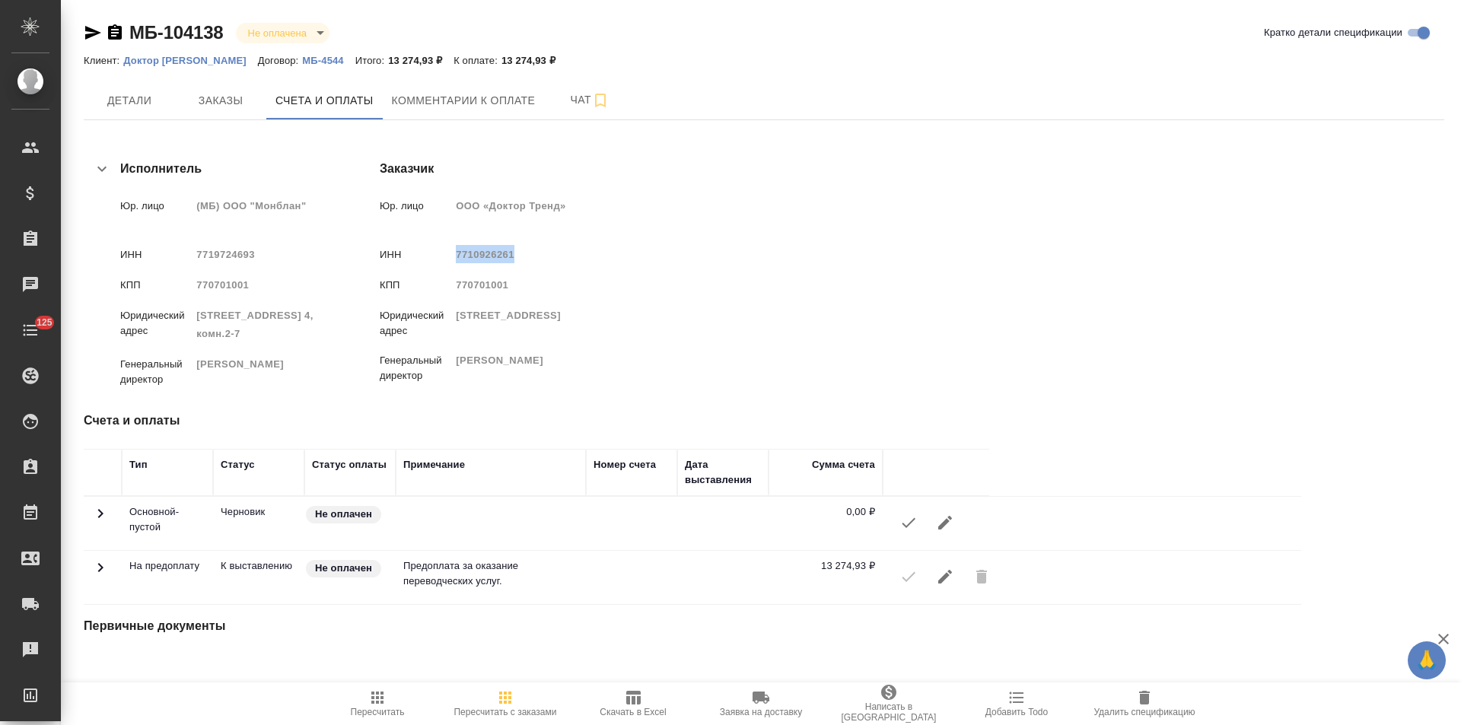
drag, startPoint x: 767, startPoint y: 254, endPoint x: 713, endPoint y: 255, distance: 54.0
click at [515, 255] on span "7710926261" at bounding box center [485, 254] width 59 height 11
copy span "7710926261"
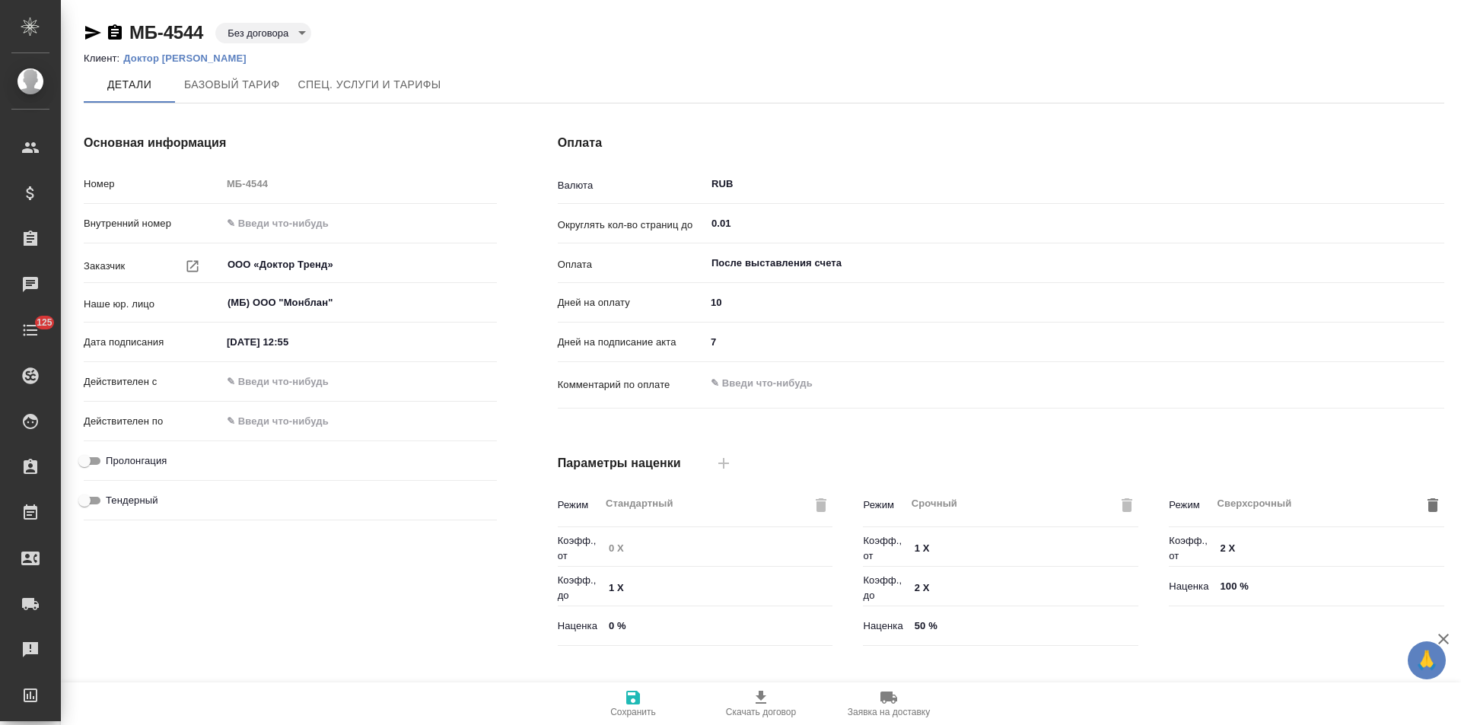
type input "Прайс_2025_филиалы"
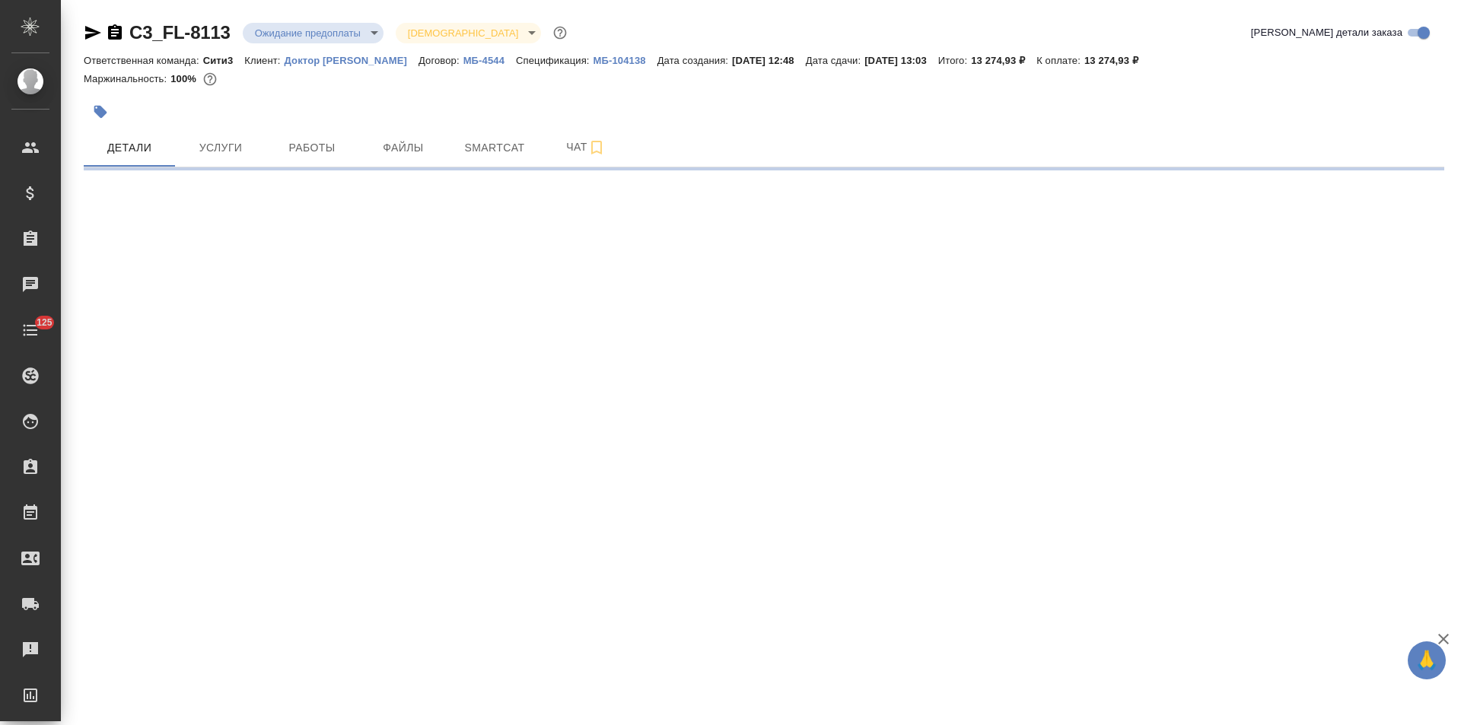
select select "RU"
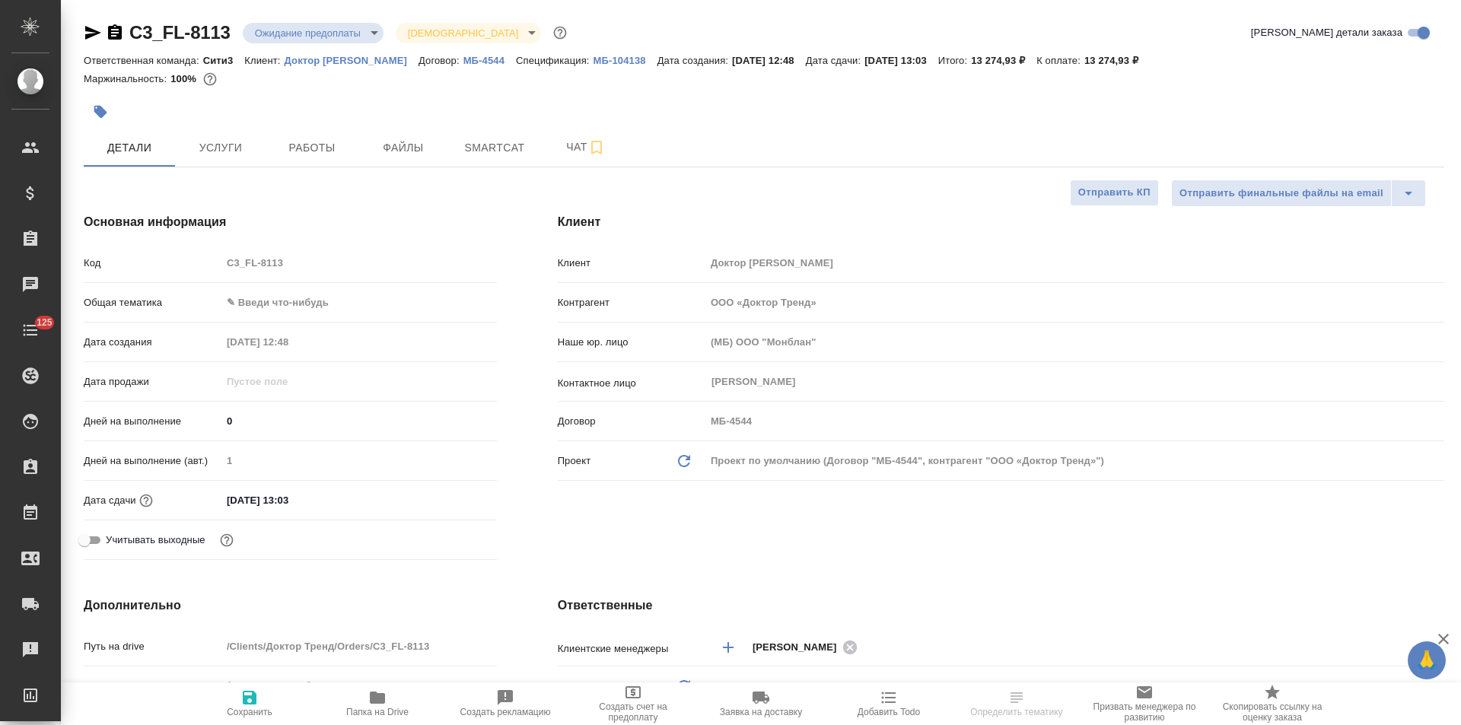
type textarea "x"
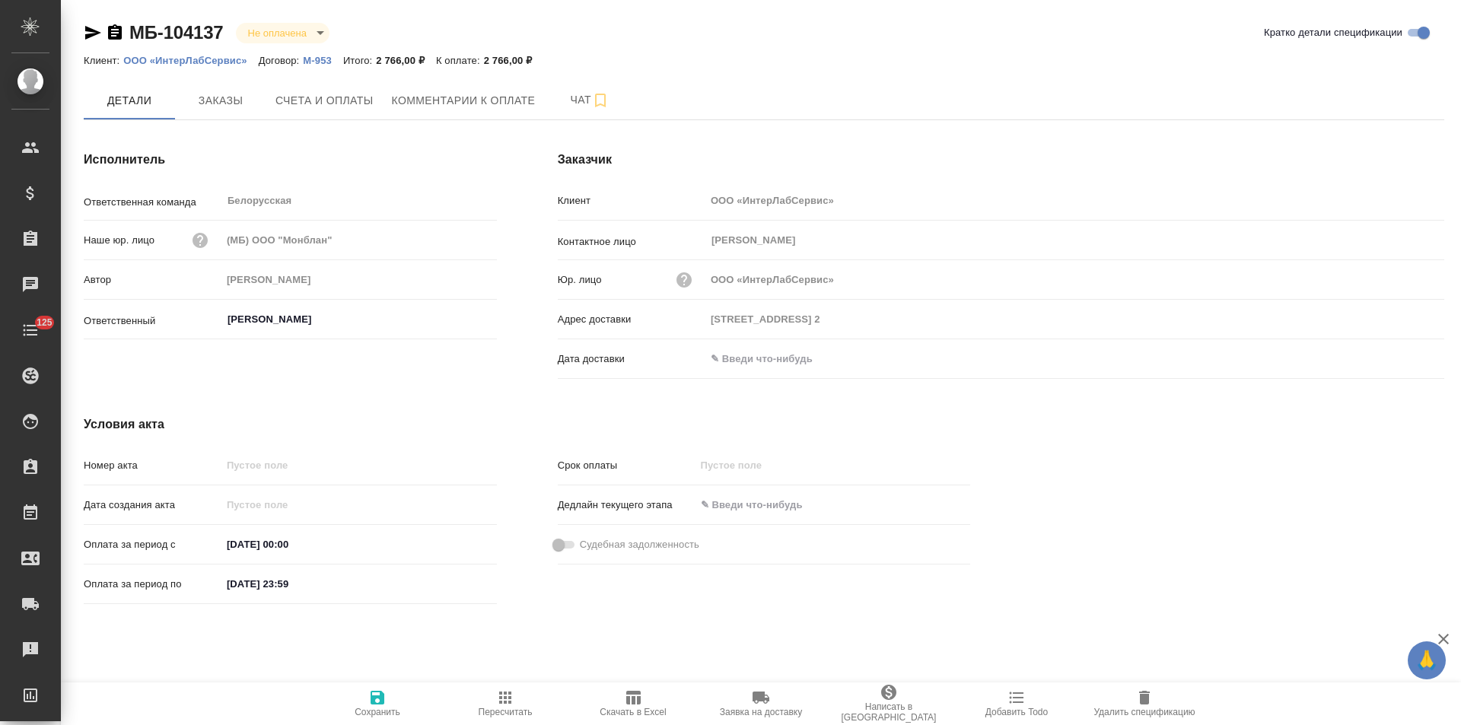
click at [118, 30] on icon "button" at bounding box center [115, 33] width 18 height 18
click at [224, 112] on button "Заказы" at bounding box center [220, 100] width 91 height 38
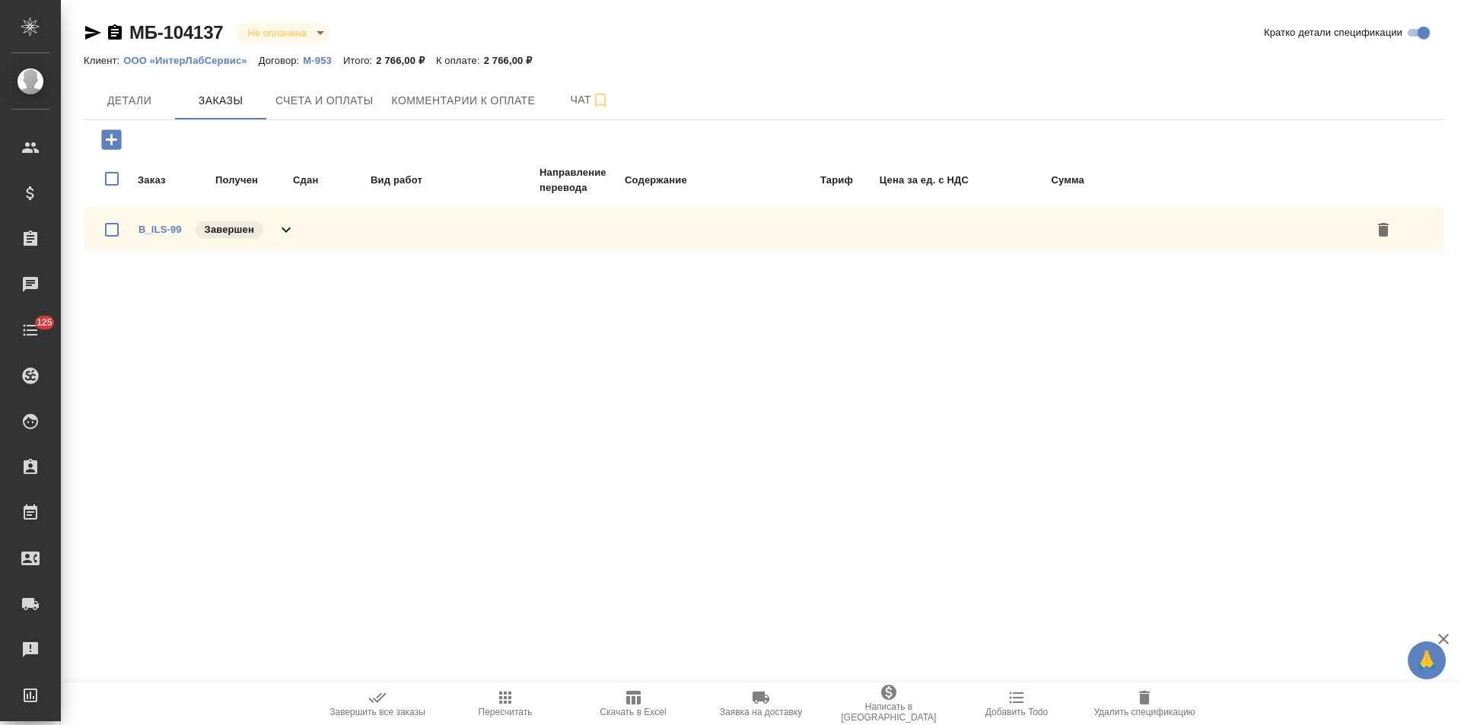
click at [292, 229] on icon at bounding box center [286, 230] width 18 height 18
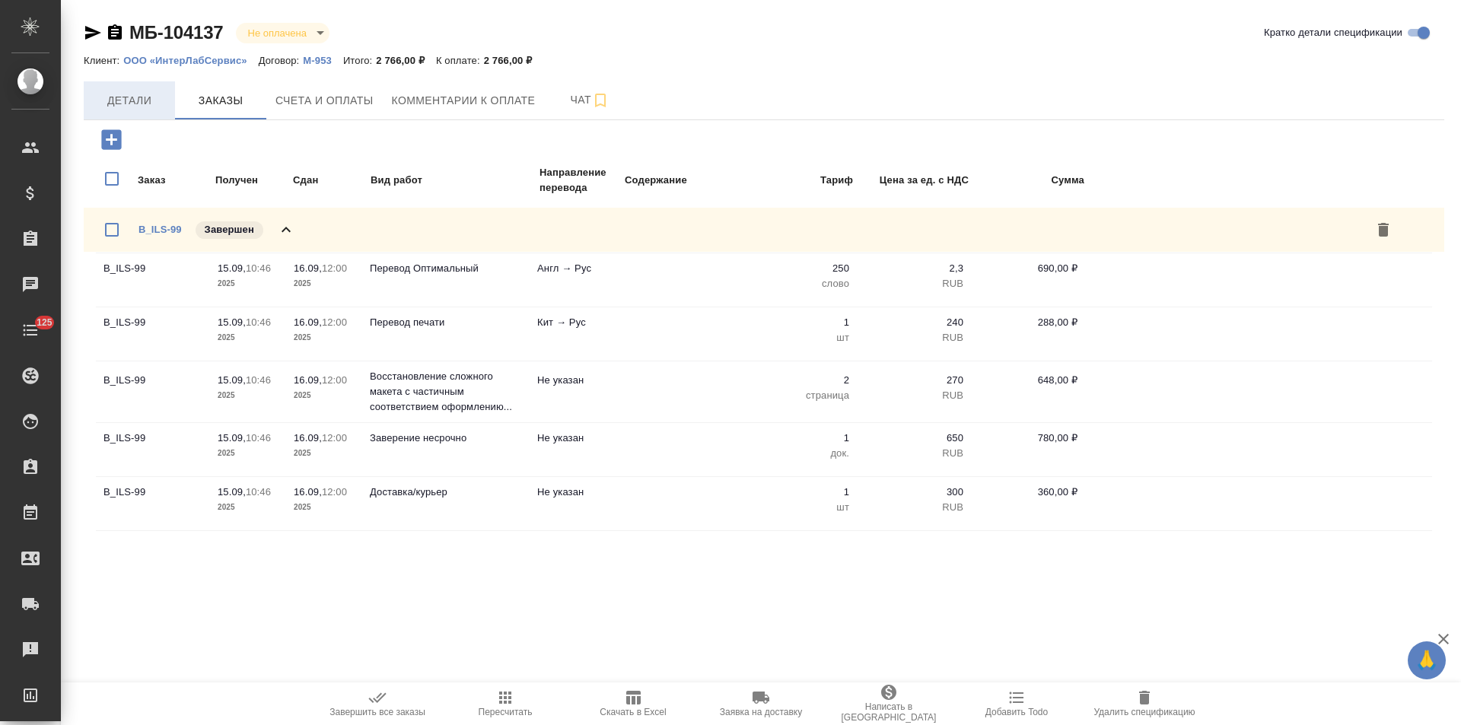
click at [139, 99] on span "Детали" at bounding box center [129, 100] width 73 height 19
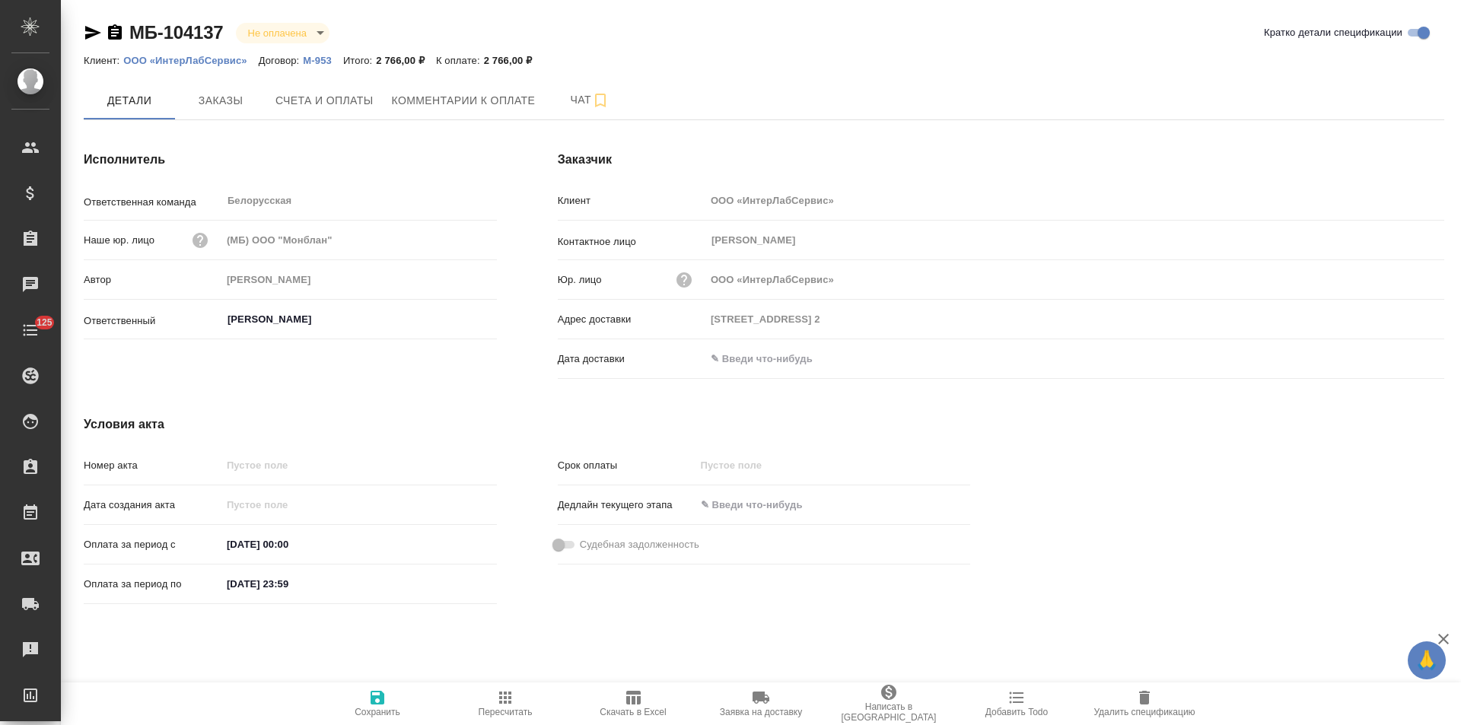
click at [313, 62] on p "М-953" at bounding box center [323, 60] width 40 height 11
click at [115, 32] on icon "button" at bounding box center [115, 31] width 14 height 15
click at [334, 96] on span "Счета и оплаты" at bounding box center [325, 100] width 98 height 19
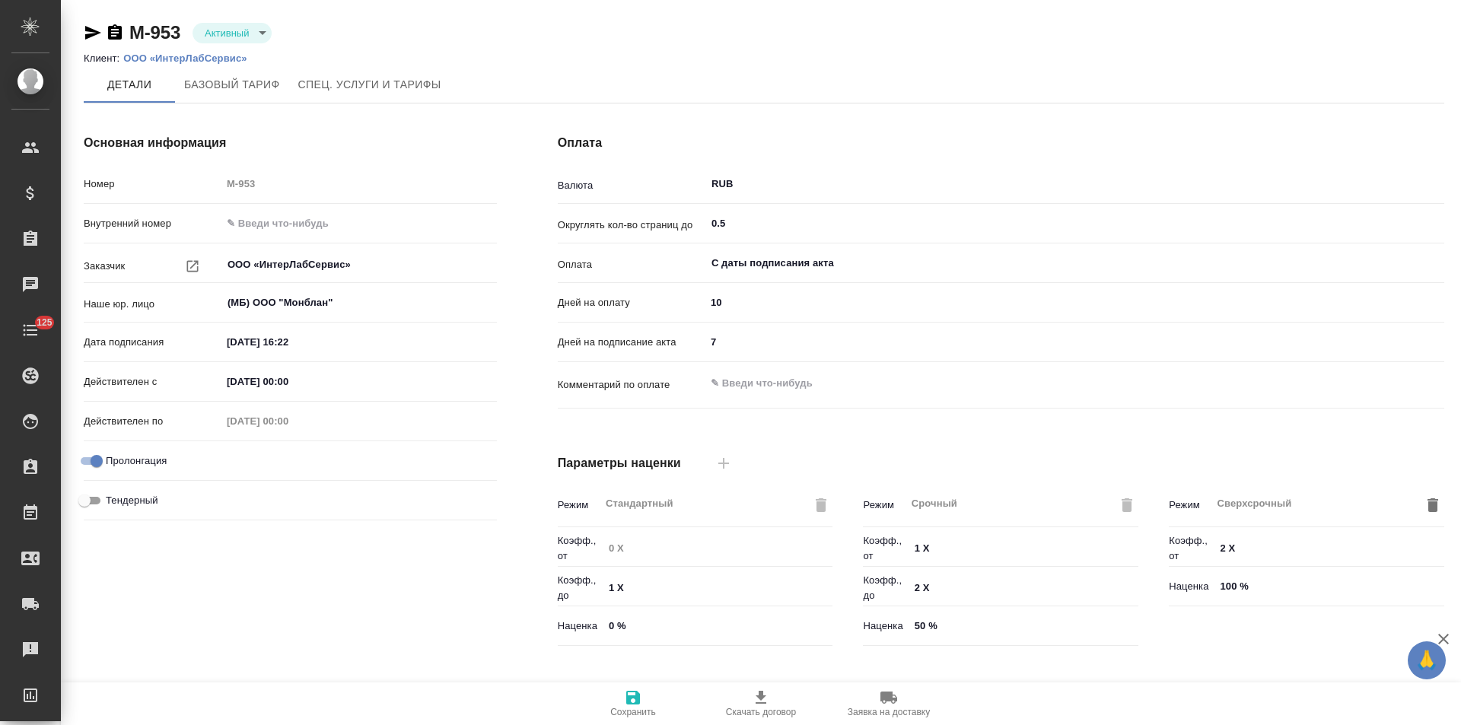
type input "ТП оптимальный Филиалы"
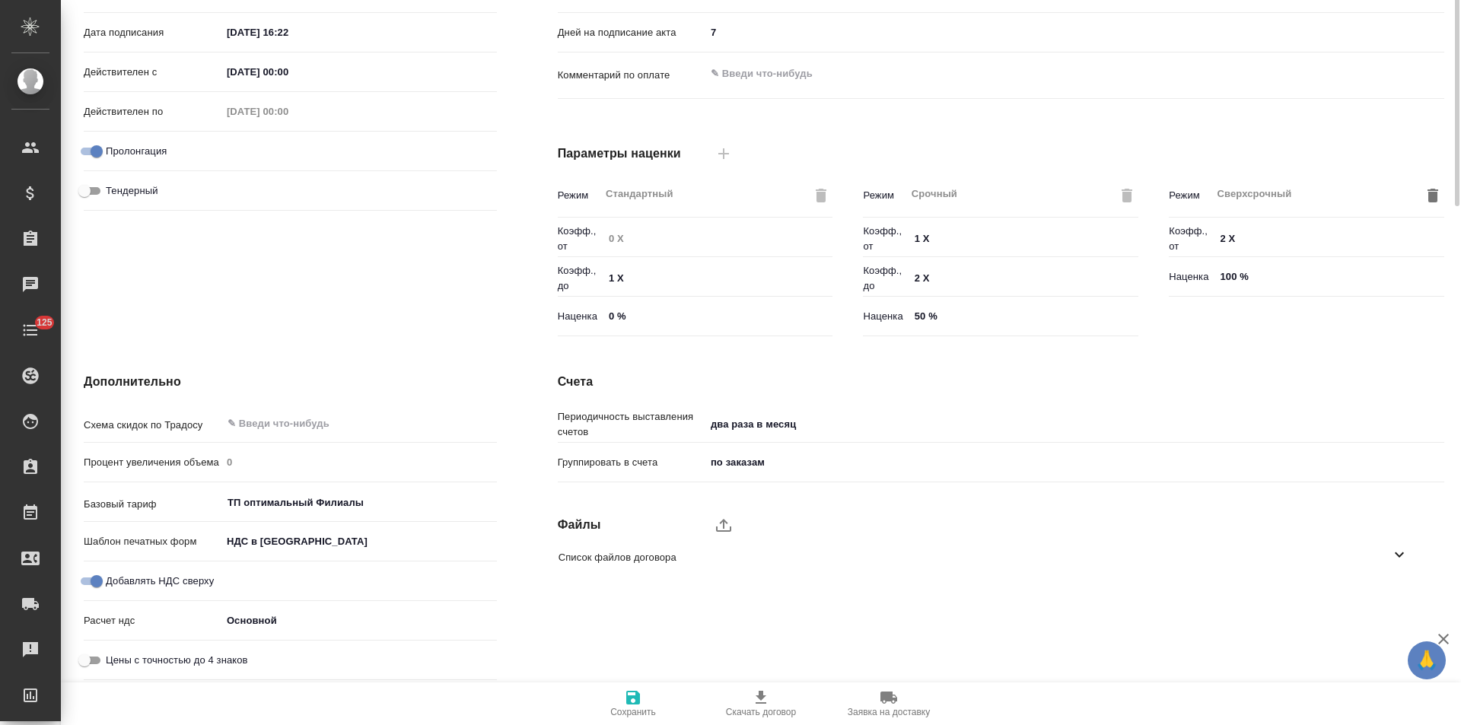
scroll to position [5, 0]
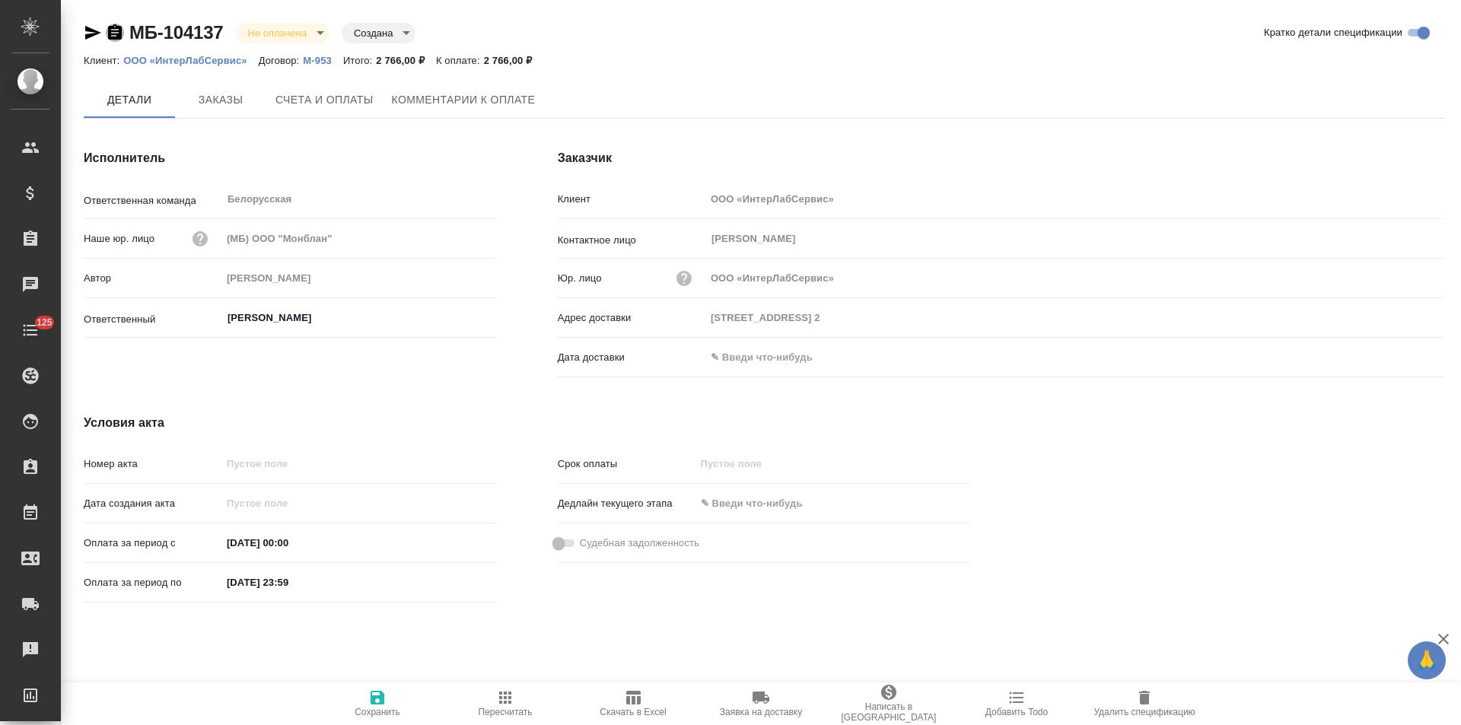
click at [116, 34] on icon "button" at bounding box center [115, 31] width 14 height 15
click at [355, 98] on span "Счета и оплаты" at bounding box center [325, 100] width 98 height 19
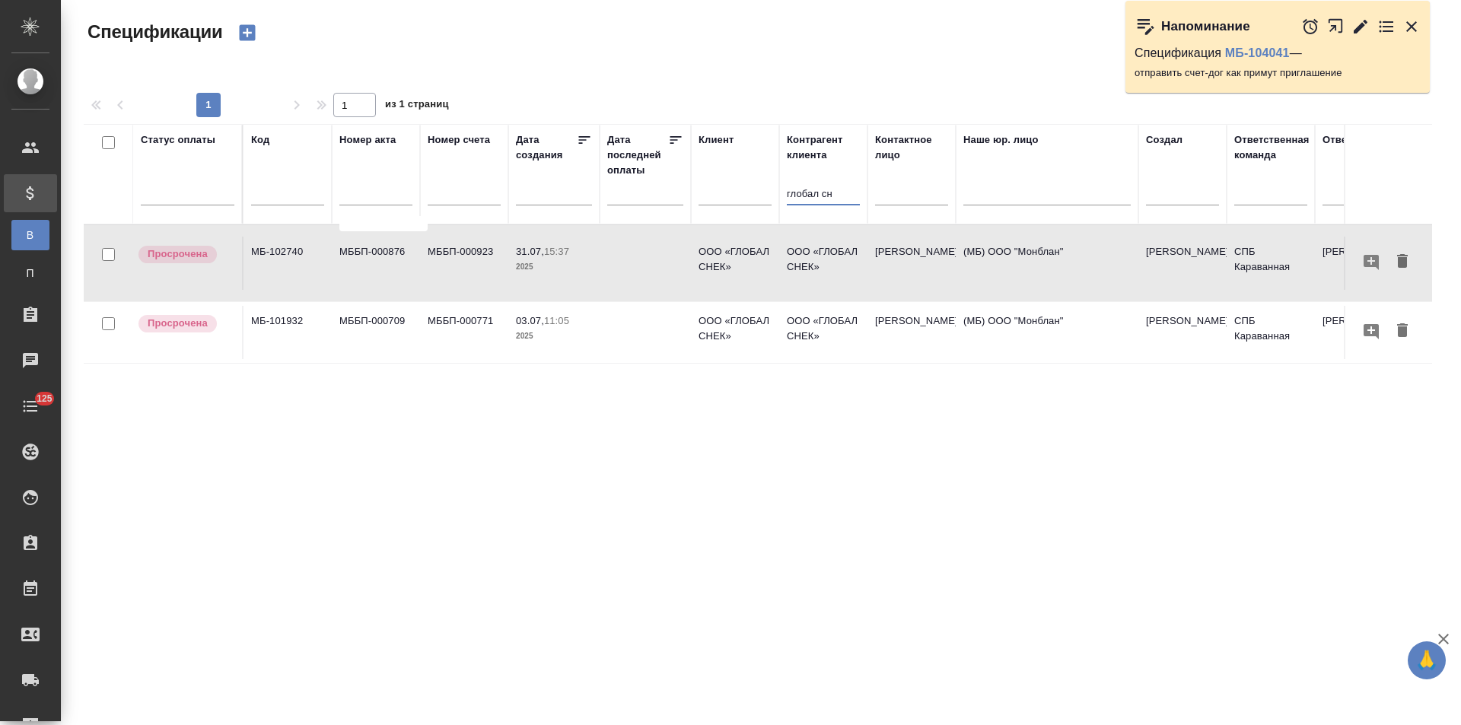
drag, startPoint x: 0, startPoint y: 0, endPoint x: 770, endPoint y: 200, distance: 795.2
click at [770, 200] on tr "Статус оплаты Код Номер акта Номер счета Дата создания Дата последней оплаты Кл…" at bounding box center [1072, 174] width 1976 height 100
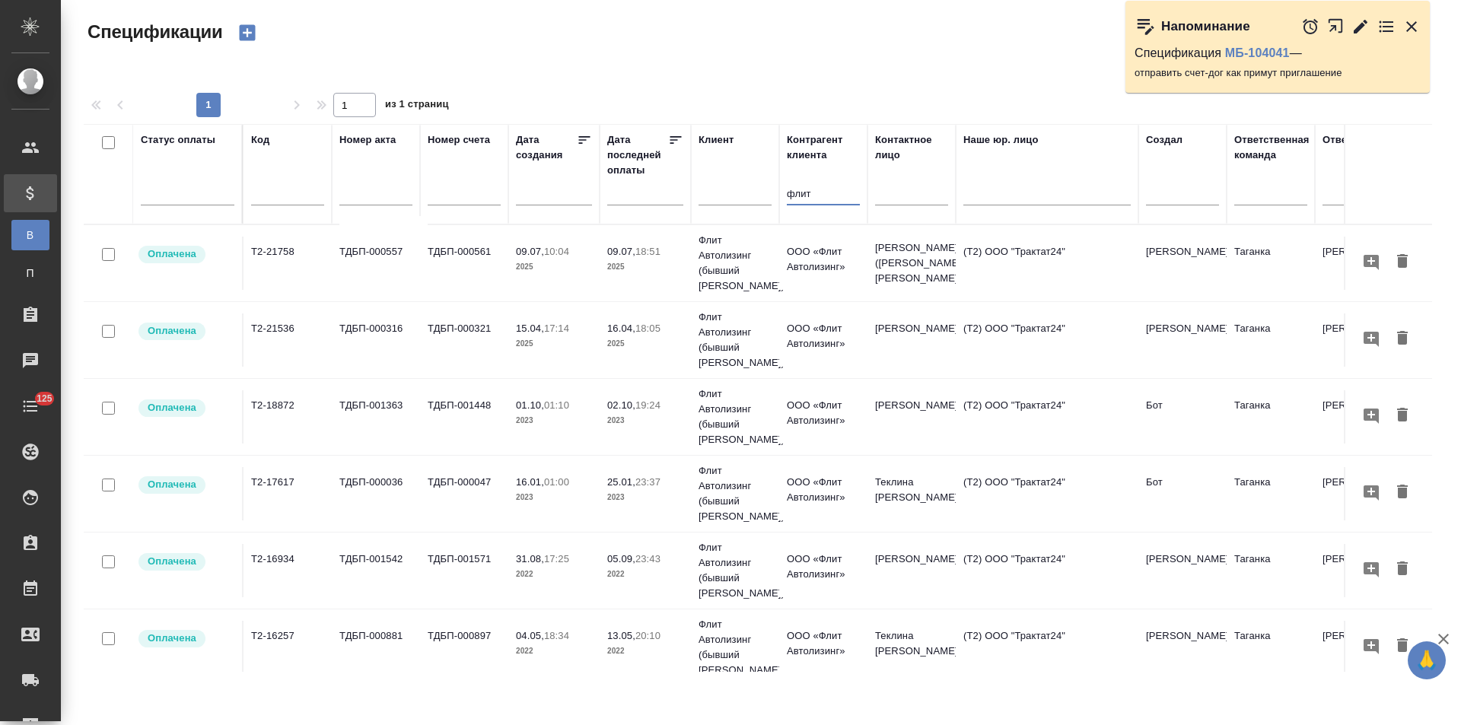
type input "флит"
click at [689, 270] on td "09.07, 18:51 2025" at bounding box center [645, 263] width 91 height 53
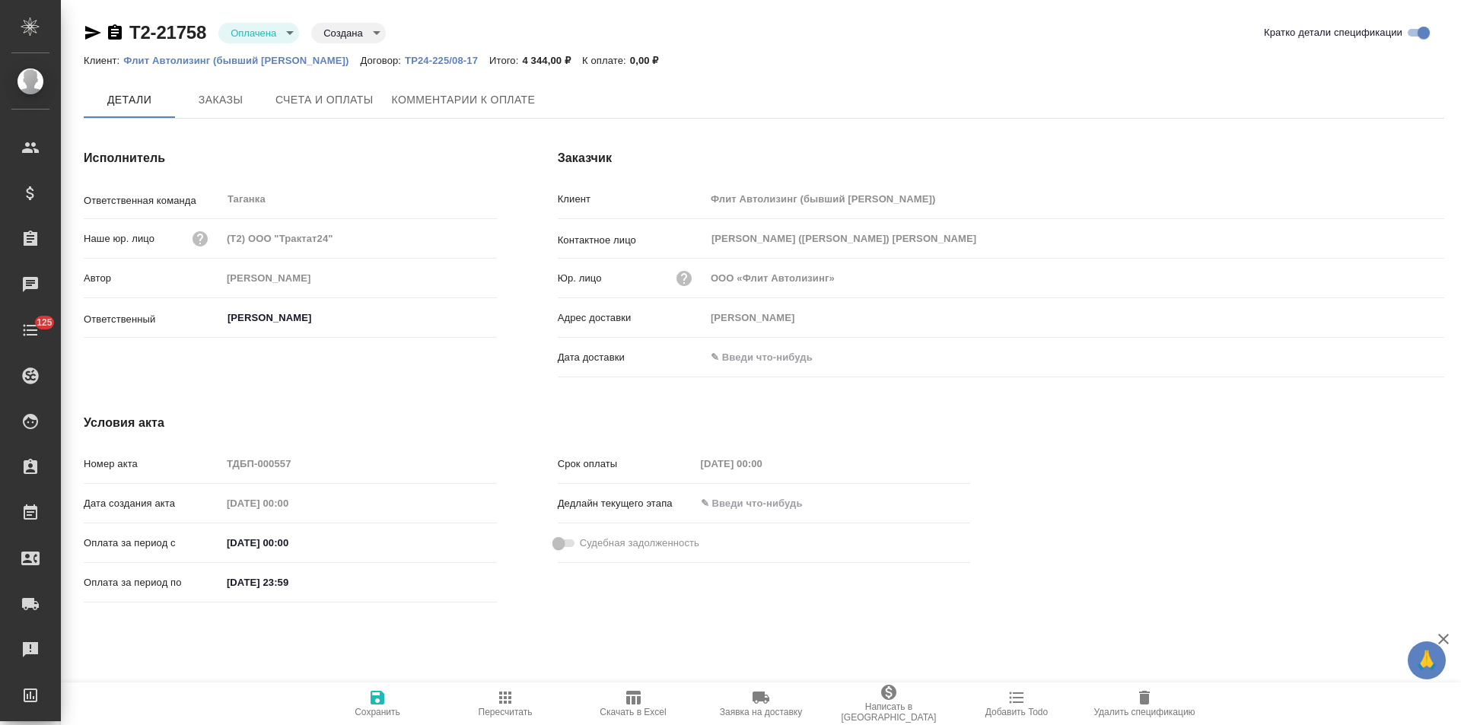
click at [300, 62] on p "Флит Автолизинг (бывший [PERSON_NAME])" at bounding box center [241, 60] width 237 height 11
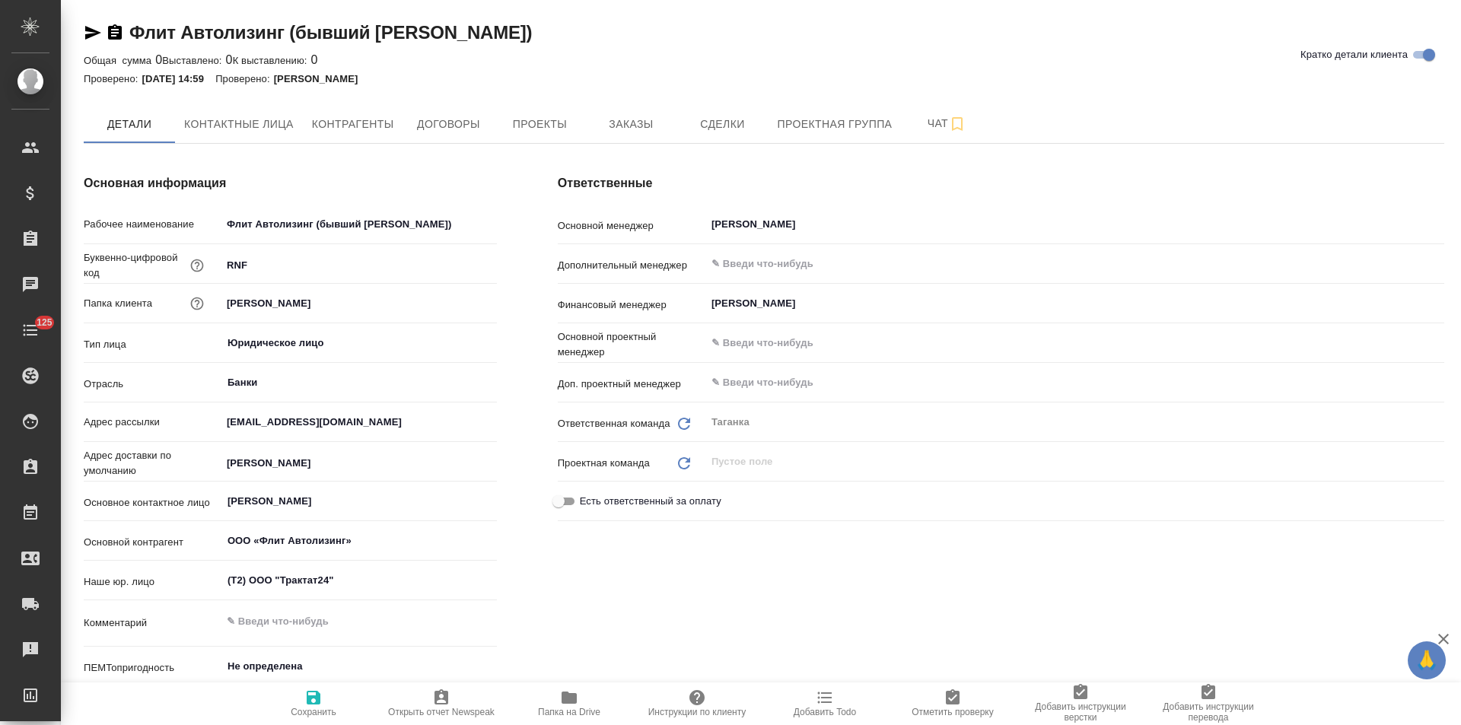
click at [827, 698] on icon "button" at bounding box center [825, 698] width 14 height 11
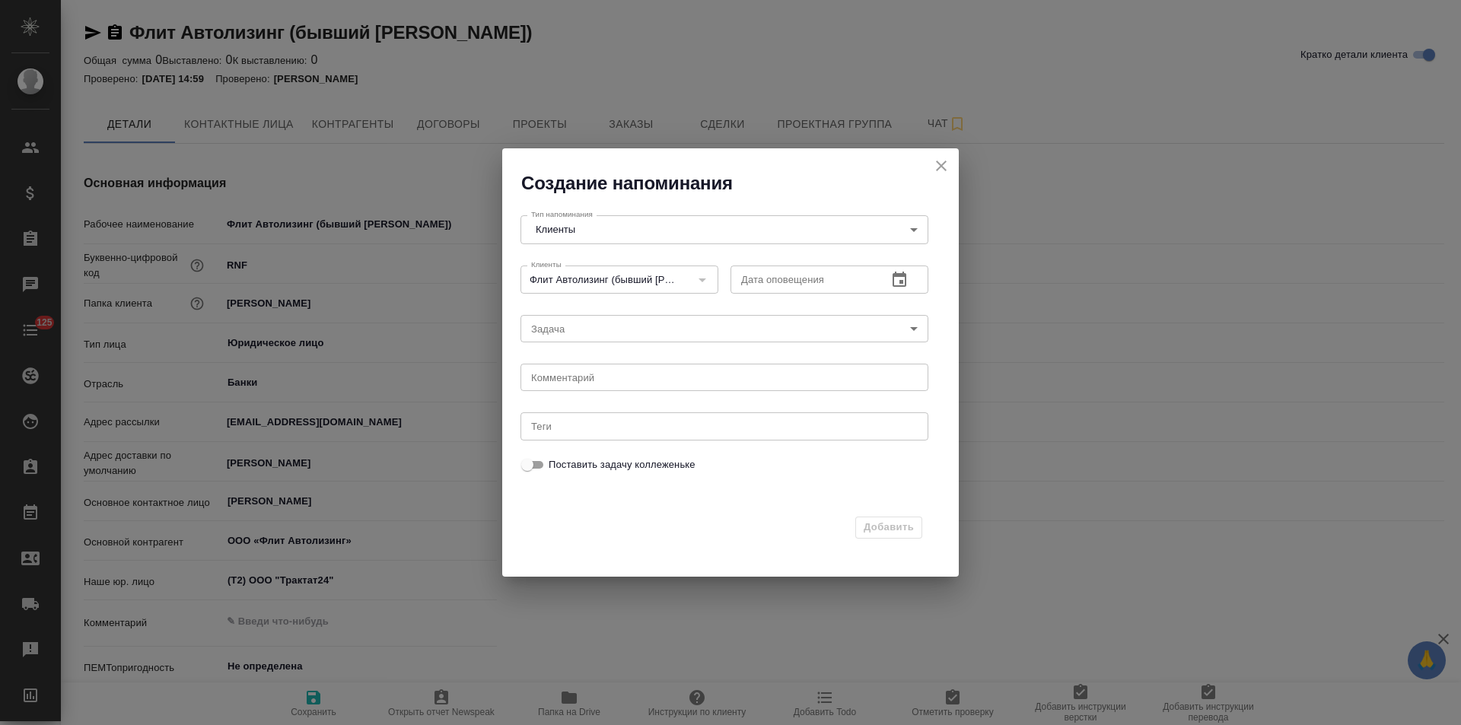
click at [716, 385] on div "x Комментарий" at bounding box center [725, 377] width 408 height 27
click at [658, 378] on textarea "как примут пригл кинуть длог в эдо" at bounding box center [724, 377] width 387 height 11
type textarea "как примут пригл кинуть дог в эдо"
click at [899, 277] on icon "button" at bounding box center [900, 280] width 18 height 18
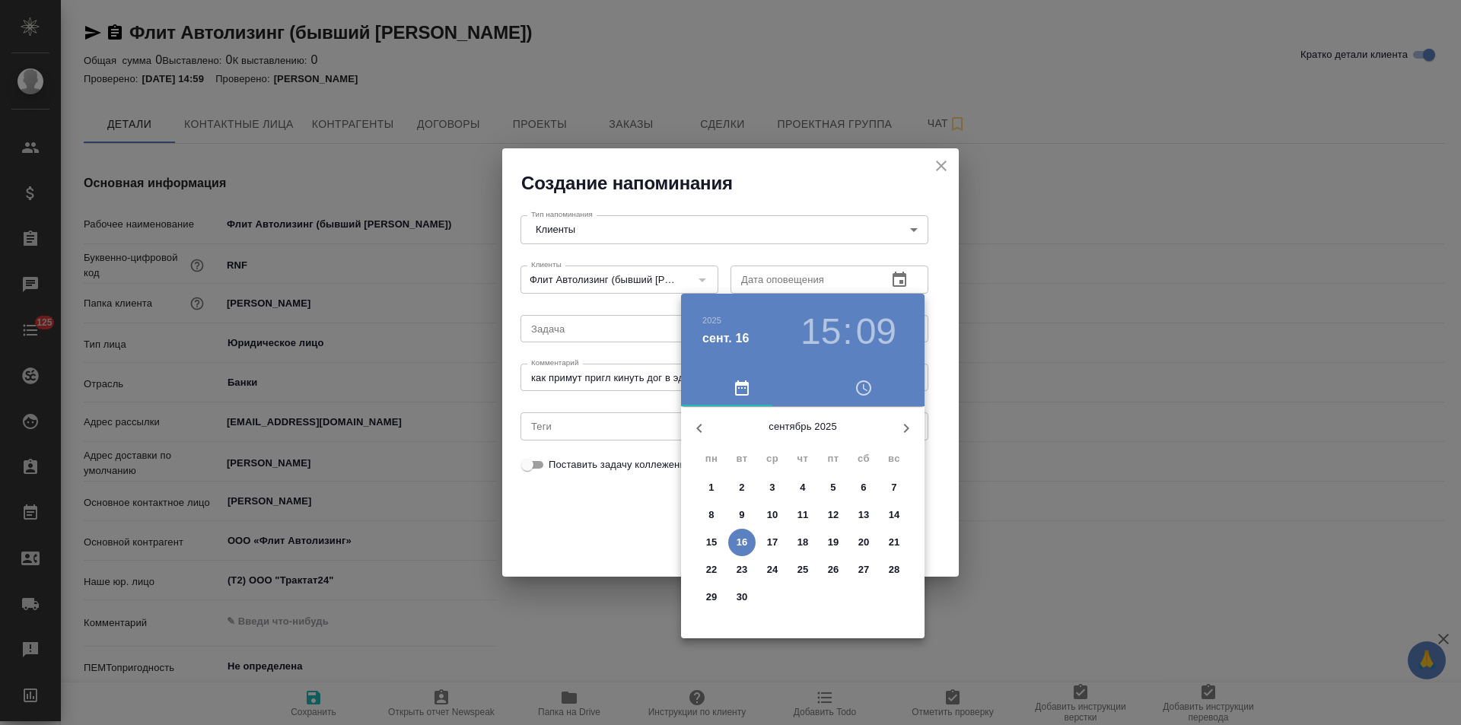
click at [778, 541] on p "17" at bounding box center [772, 542] width 11 height 15
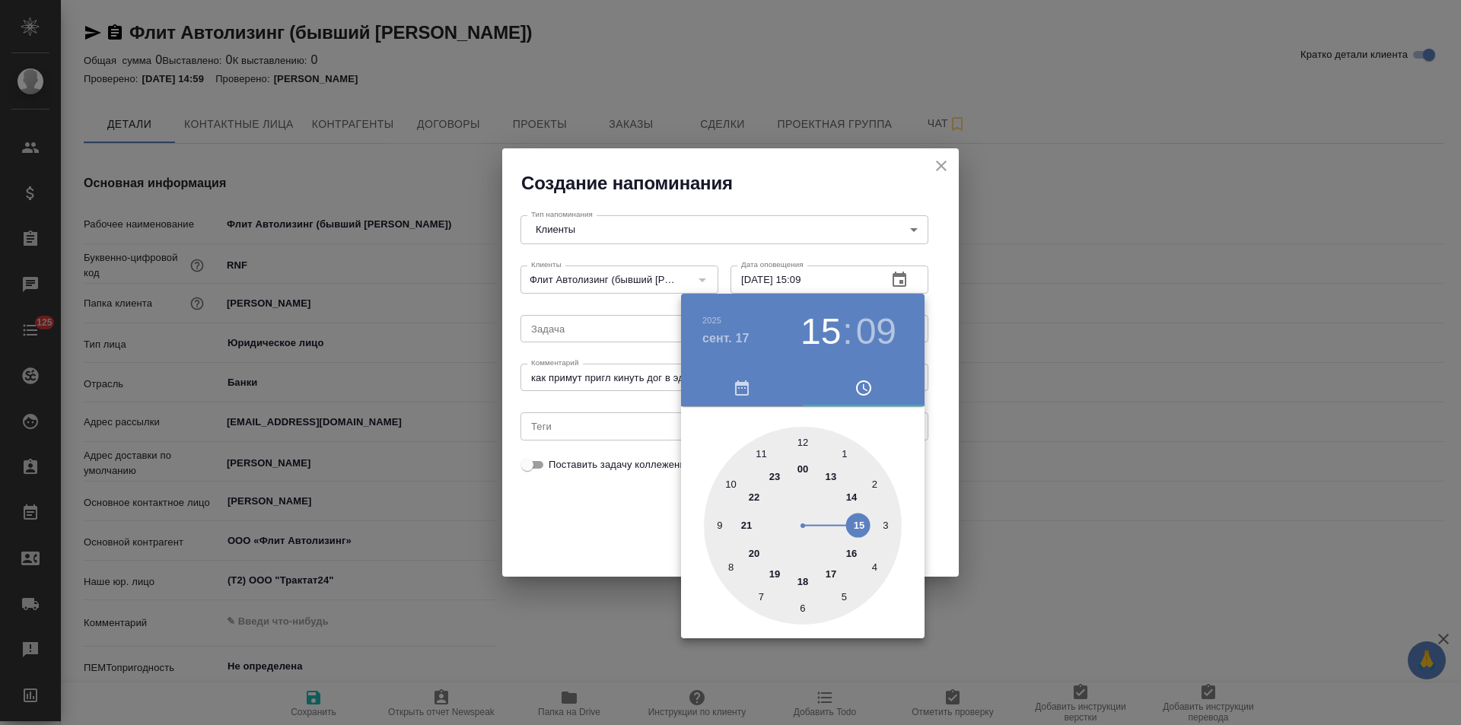
click at [862, 527] on div at bounding box center [803, 526] width 198 height 198
click at [803, 437] on div at bounding box center [803, 526] width 198 height 198
click at [955, 443] on div at bounding box center [730, 362] width 1461 height 725
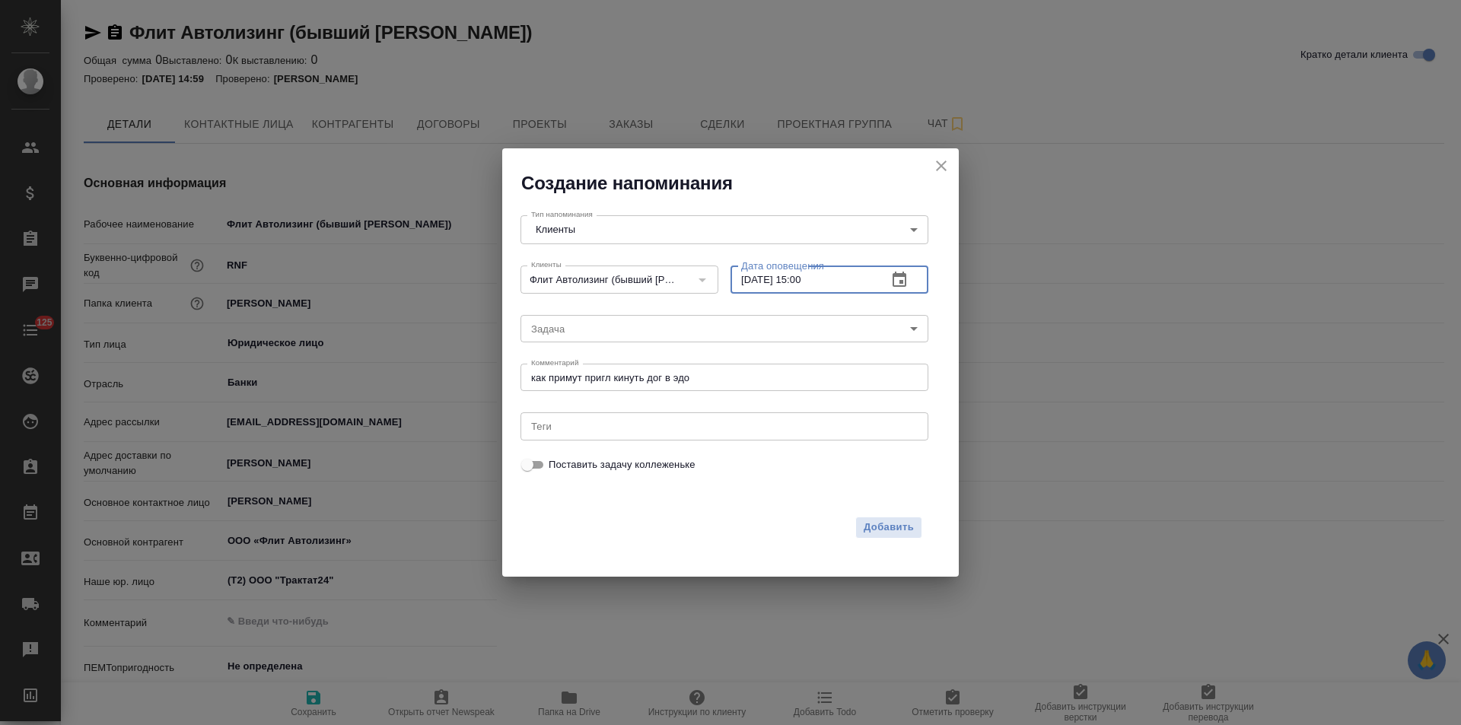
click at [806, 281] on input "17.09.2025 15:00" at bounding box center [803, 279] width 145 height 27
type input "17.09.2025 17:00"
click at [870, 532] on span "Добавить" at bounding box center [889, 528] width 50 height 18
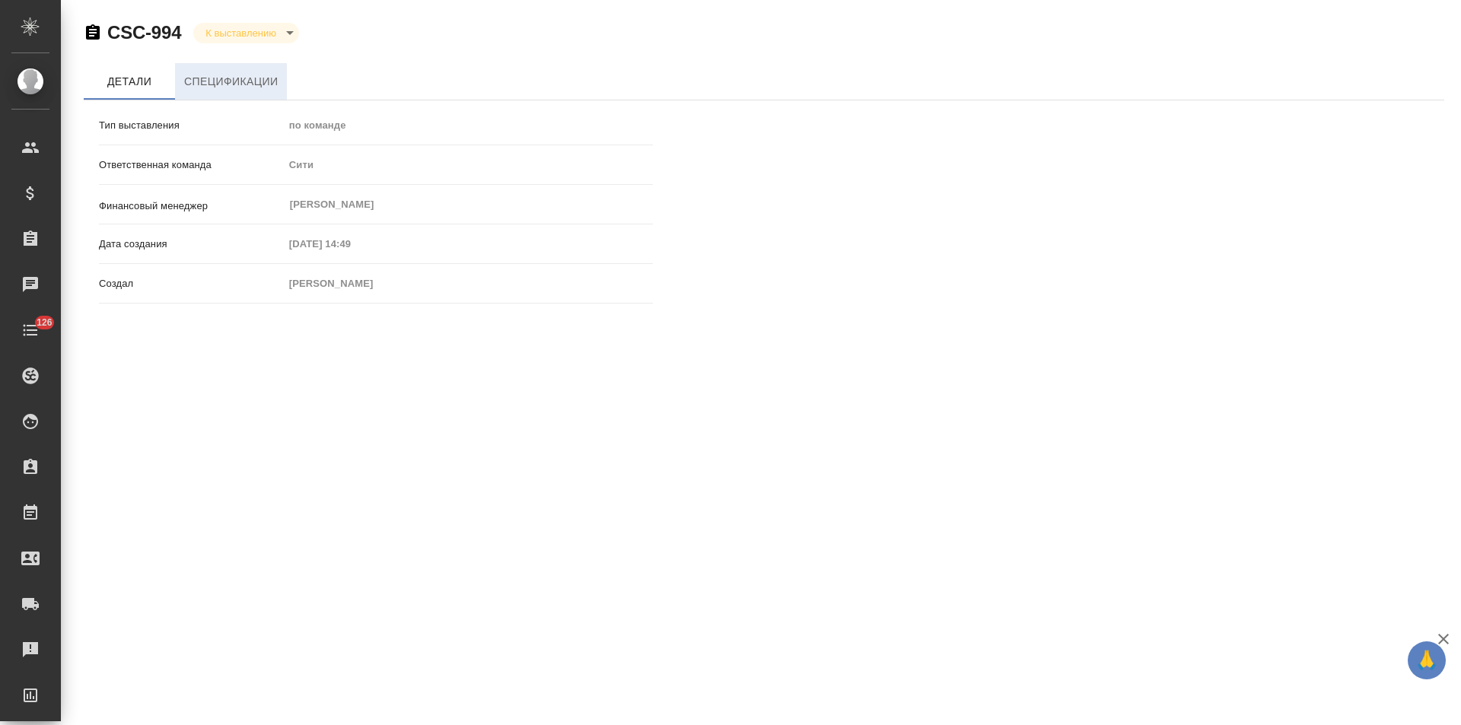
click at [263, 86] on span "Спецификации" at bounding box center [231, 81] width 94 height 19
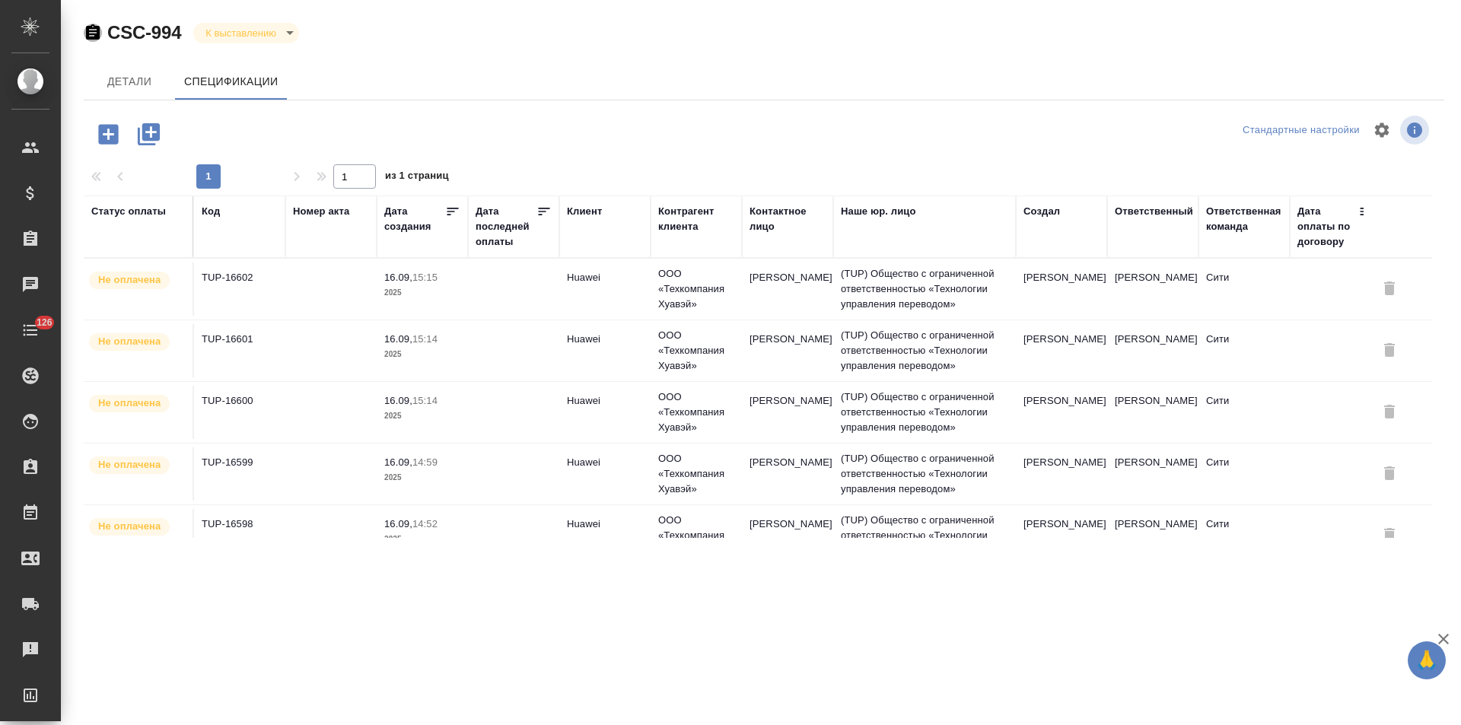
click at [97, 37] on icon "button" at bounding box center [93, 31] width 14 height 15
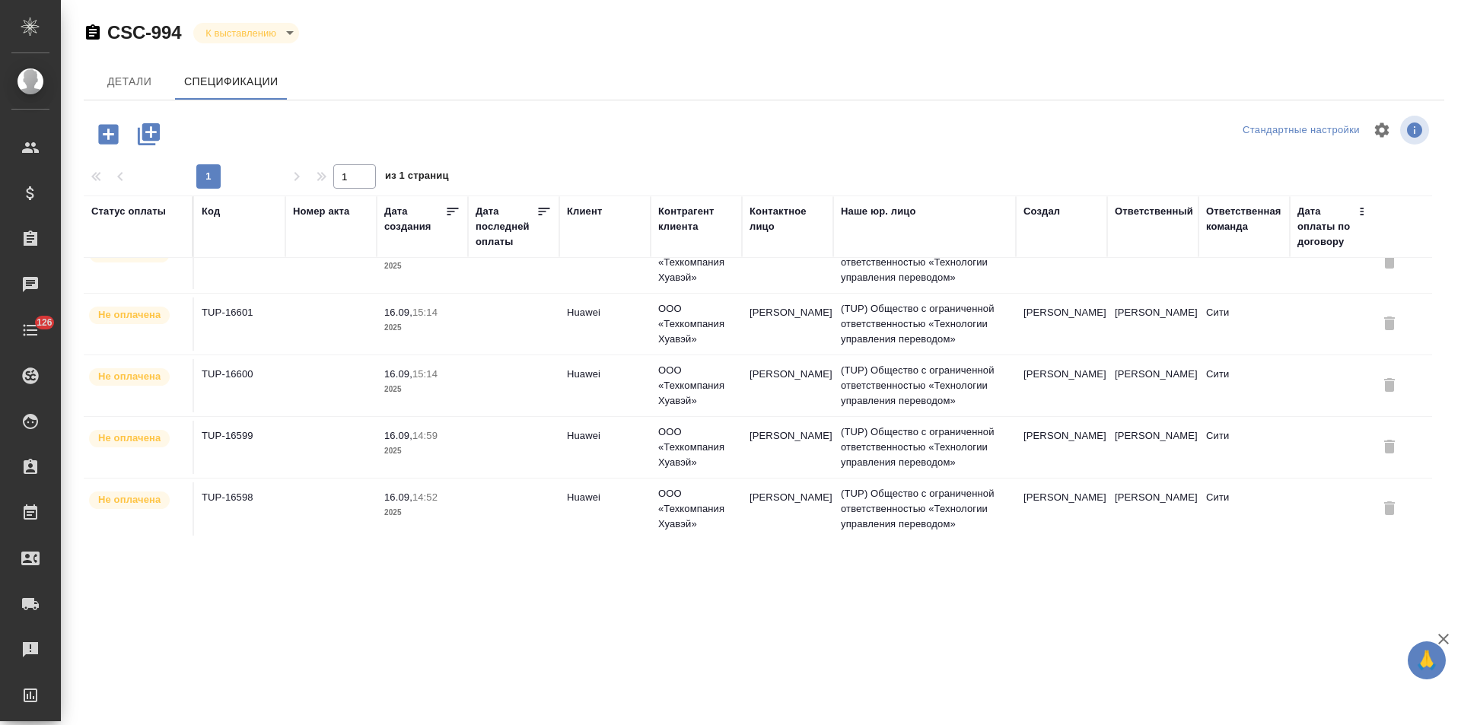
scroll to position [40, 0]
